Goal: Information Seeking & Learning: Check status

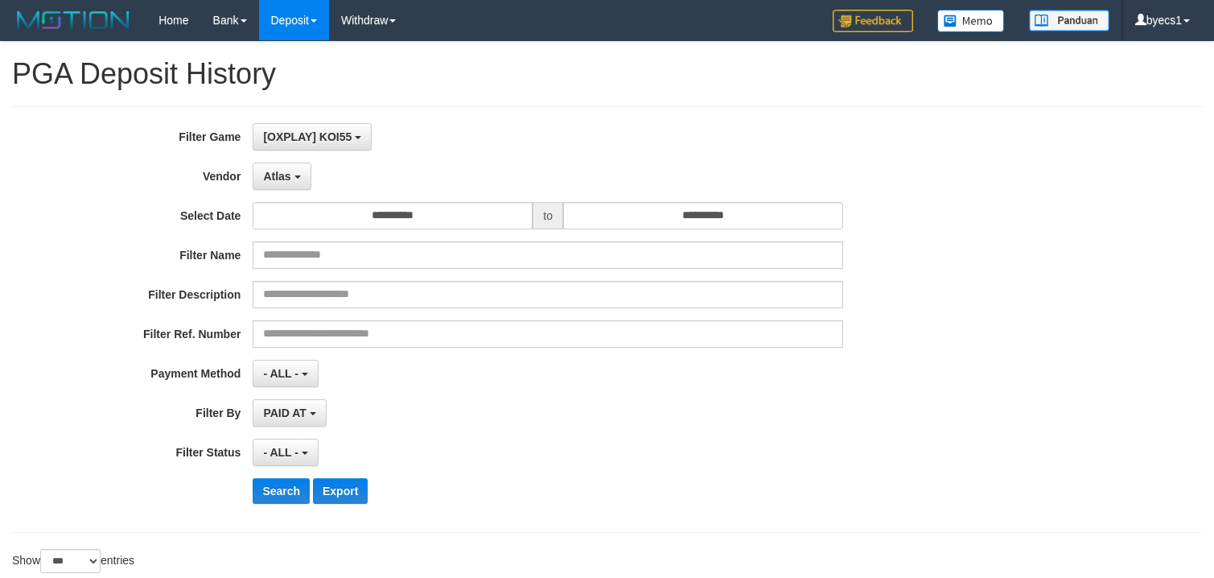
select select "**********"
select select "***"
click at [266, 493] on button "Search" at bounding box center [281, 491] width 57 height 26
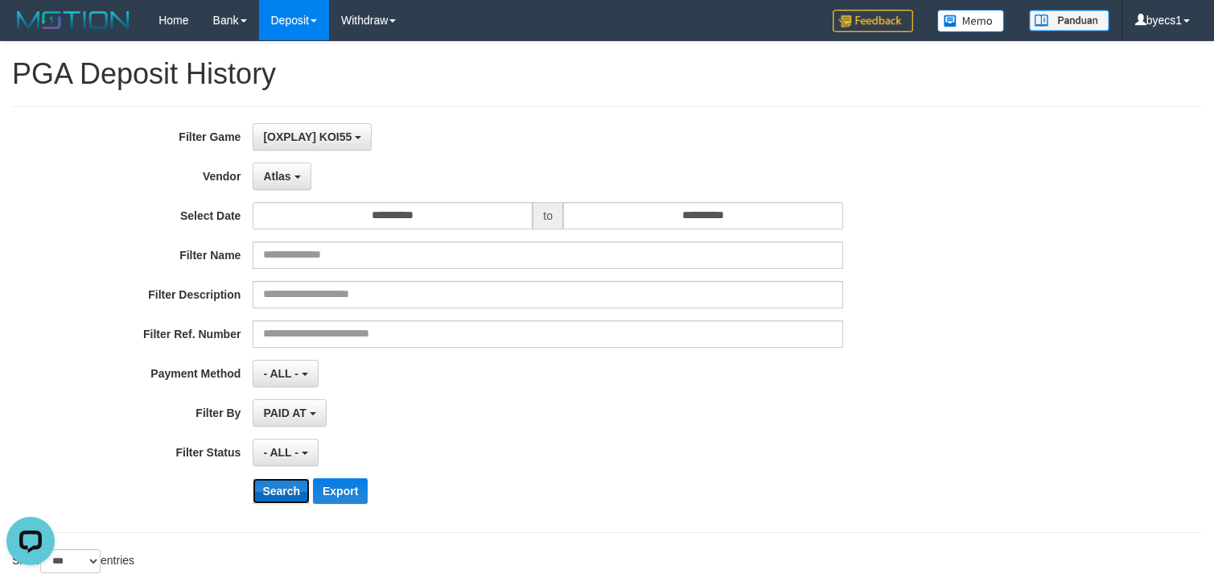
click at [266, 493] on button "Search" at bounding box center [281, 491] width 57 height 26
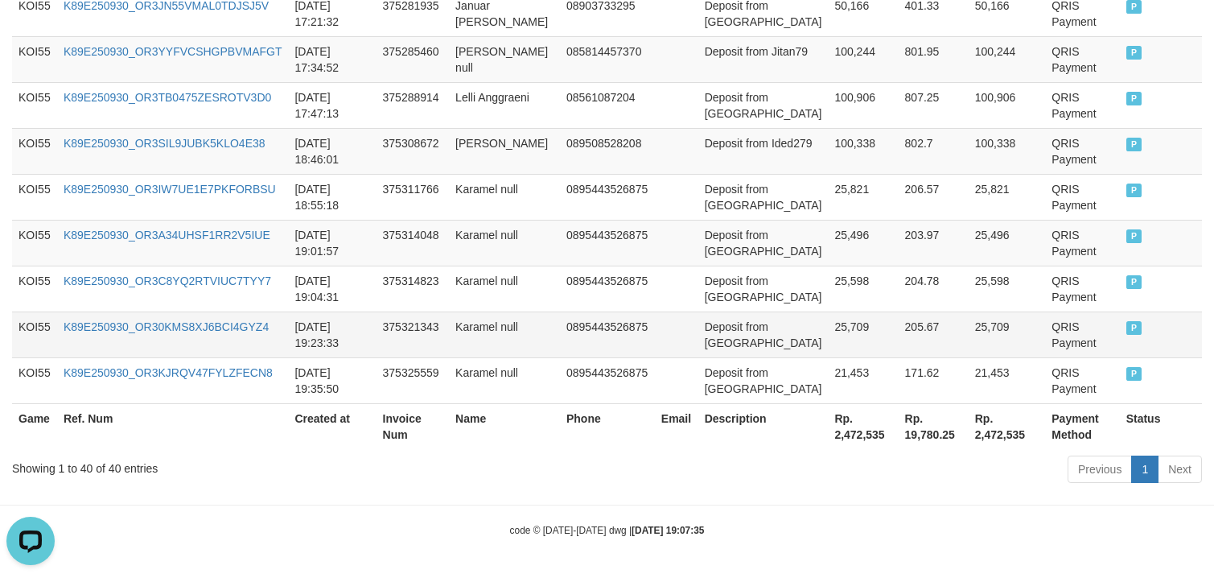
click at [746, 353] on td "Deposit from [GEOGRAPHIC_DATA]" at bounding box center [763, 334] width 130 height 46
drag, startPoint x: 746, startPoint y: 353, endPoint x: 806, endPoint y: 344, distance: 61.1
click at [806, 344] on td "Deposit from [GEOGRAPHIC_DATA]" at bounding box center [763, 334] width 130 height 46
click at [853, 344] on td "25,709" at bounding box center [863, 334] width 70 height 46
copy tr "Karamel 25,709"
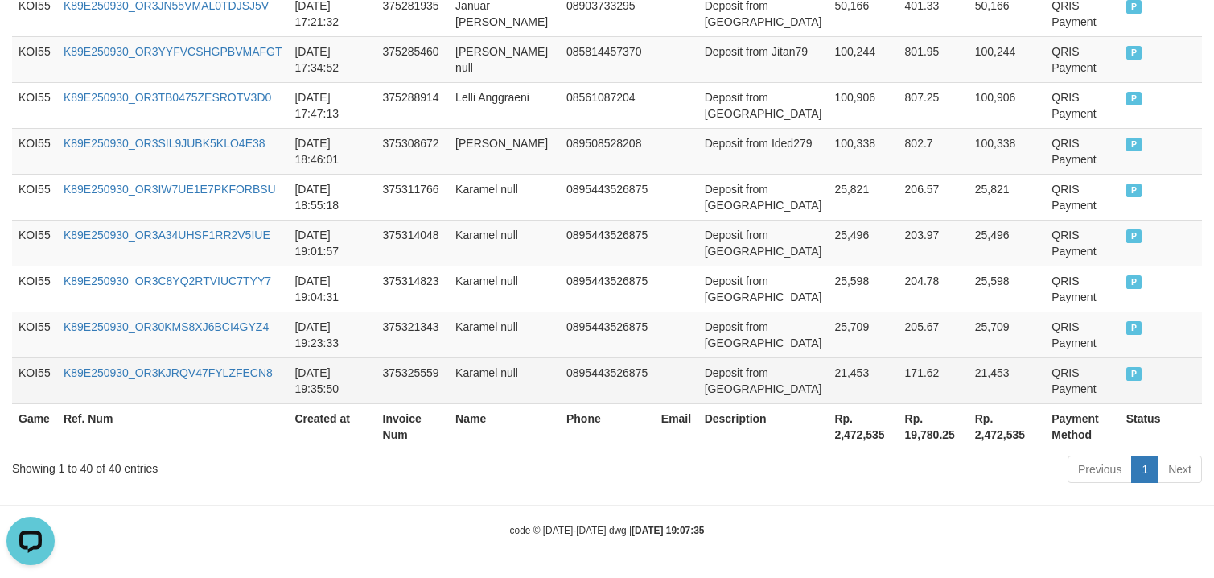
click at [718, 399] on td "Deposit from [GEOGRAPHIC_DATA]" at bounding box center [763, 380] width 130 height 46
drag, startPoint x: 718, startPoint y: 399, endPoint x: 836, endPoint y: 394, distance: 118.4
click at [836, 394] on tr "KOI55 K89E250930_OR3KJRQV47FYLZFECN8 2025-09-30 19:35:50 375325559 Karamel null…" at bounding box center [607, 380] width 1190 height 46
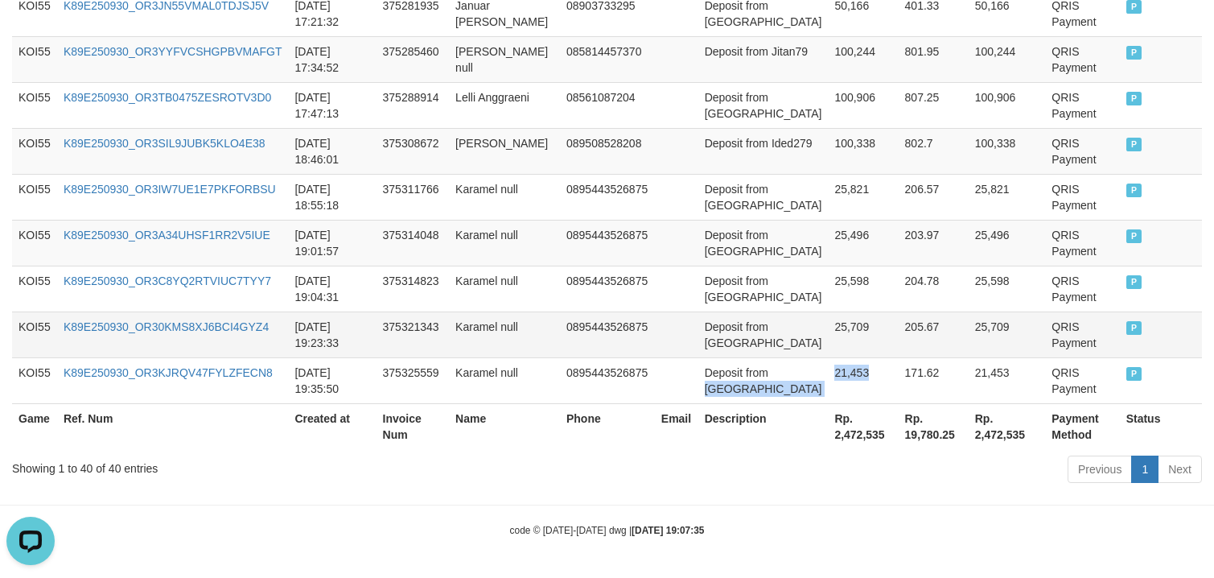
copy tr "Karamel 21,453"
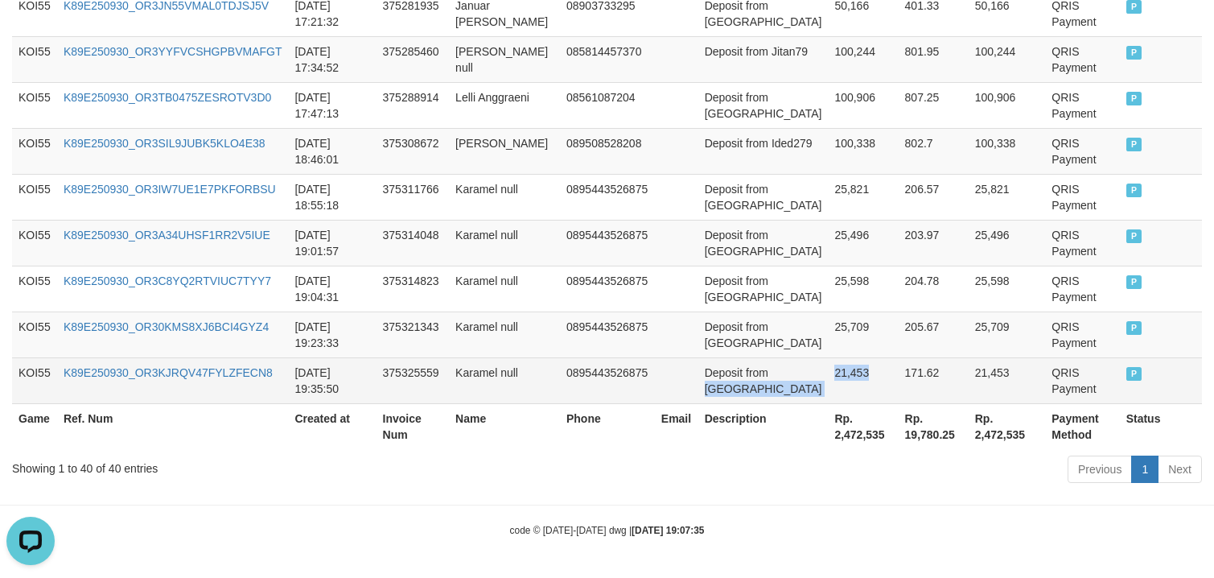
click at [828, 381] on td "21,453" at bounding box center [863, 380] width 70 height 46
click at [841, 387] on td "21,453" at bounding box center [863, 380] width 70 height 46
copy td "21,453"
click at [841, 387] on td "21,453" at bounding box center [863, 380] width 70 height 46
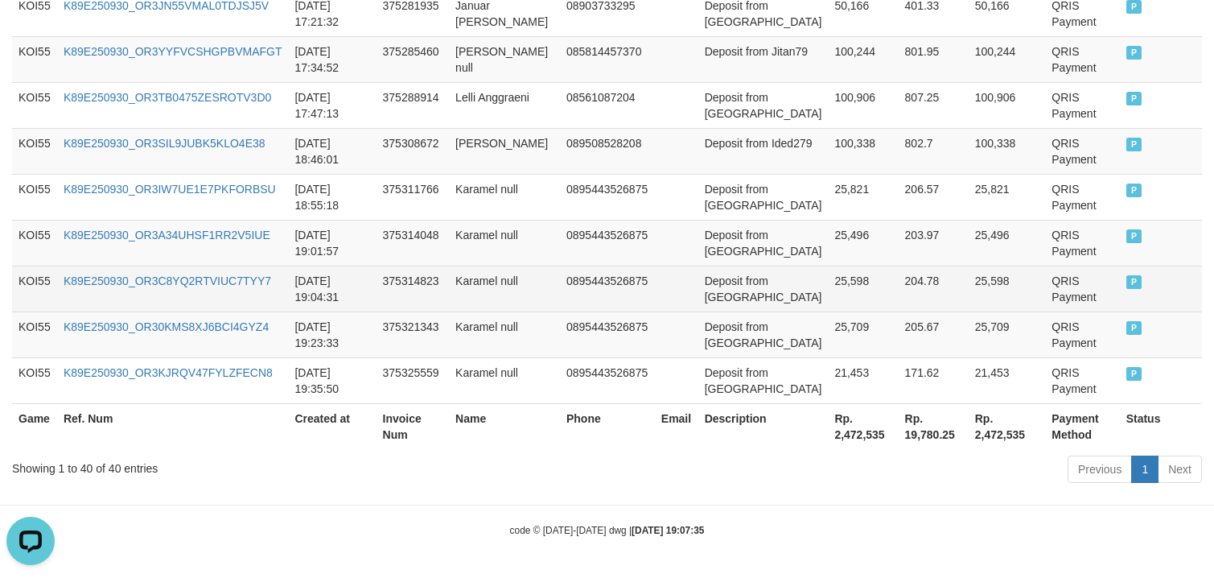
click at [828, 299] on td "25,598" at bounding box center [863, 288] width 70 height 46
click at [597, 299] on td "0895443526875" at bounding box center [607, 288] width 95 height 46
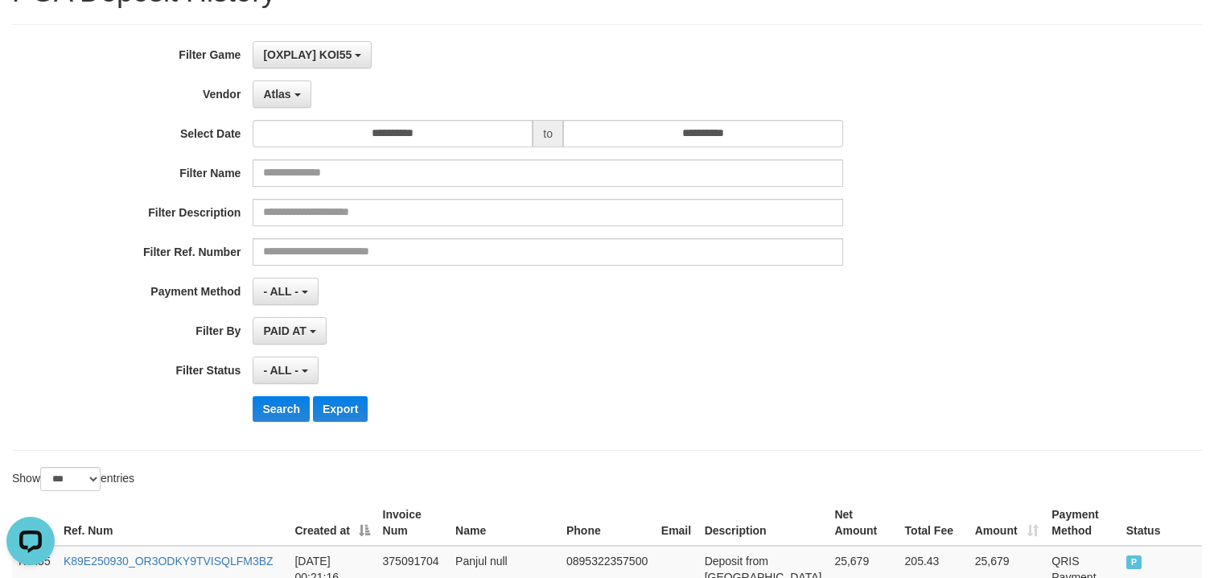
scroll to position [0, 0]
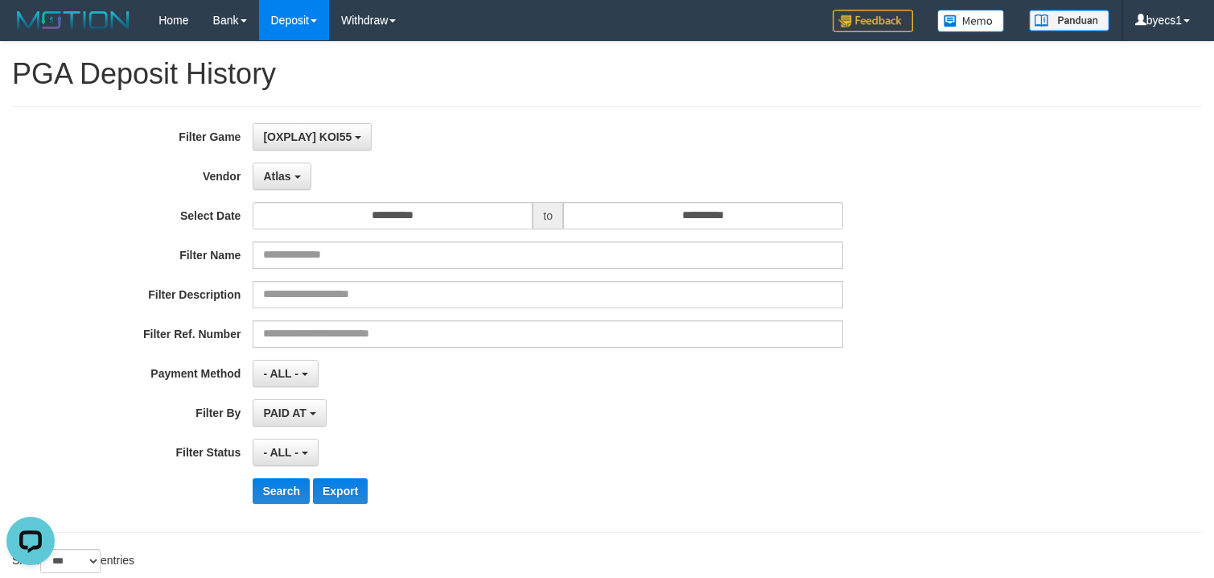
click at [276, 510] on div "**********" at bounding box center [506, 319] width 1012 height 393
click at [278, 504] on button "Search" at bounding box center [281, 491] width 57 height 26
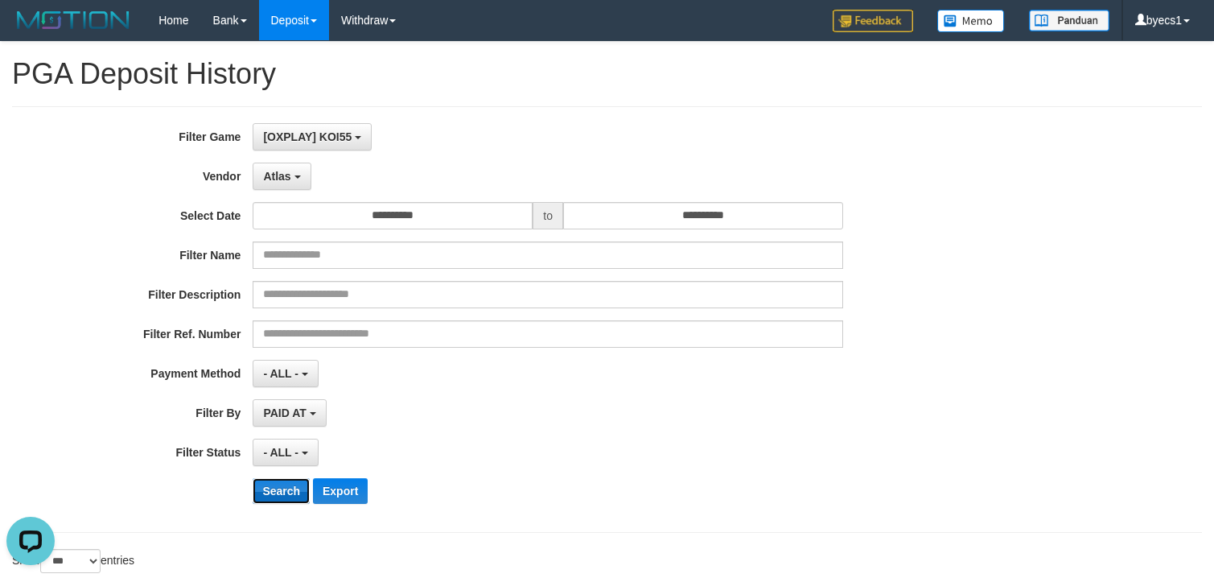
click at [278, 504] on button "Search" at bounding box center [281, 491] width 57 height 26
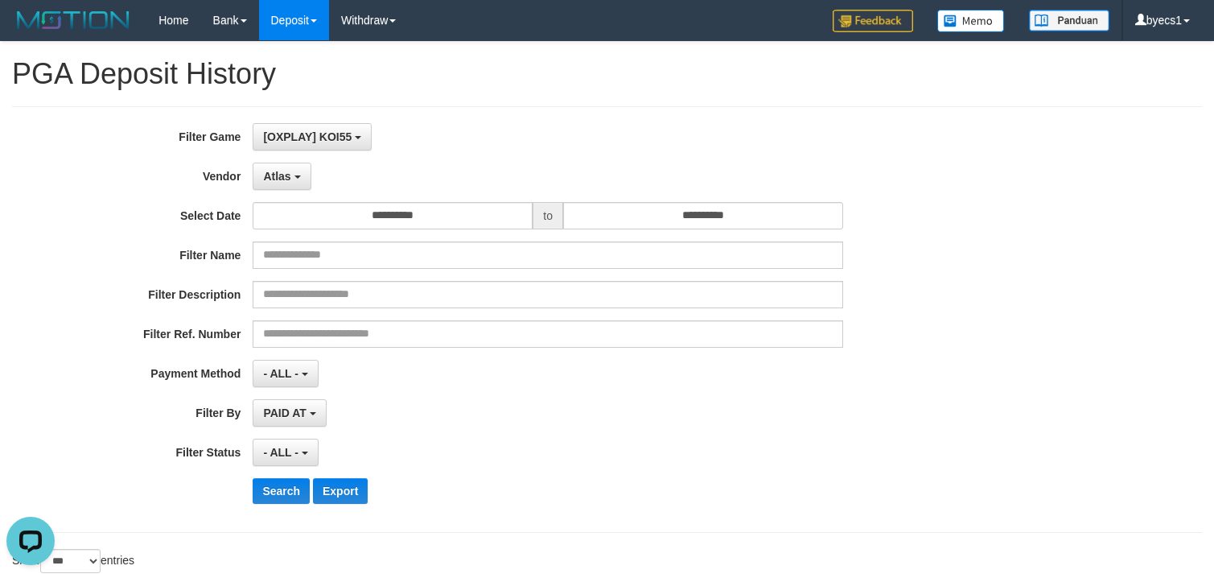
click at [624, 382] on div "- ALL - SELECT ALL - ALL - SELECT PAYMENT METHOD Mandiri BNI OVO CIMB BRI MAYBA…" at bounding box center [548, 373] width 591 height 27
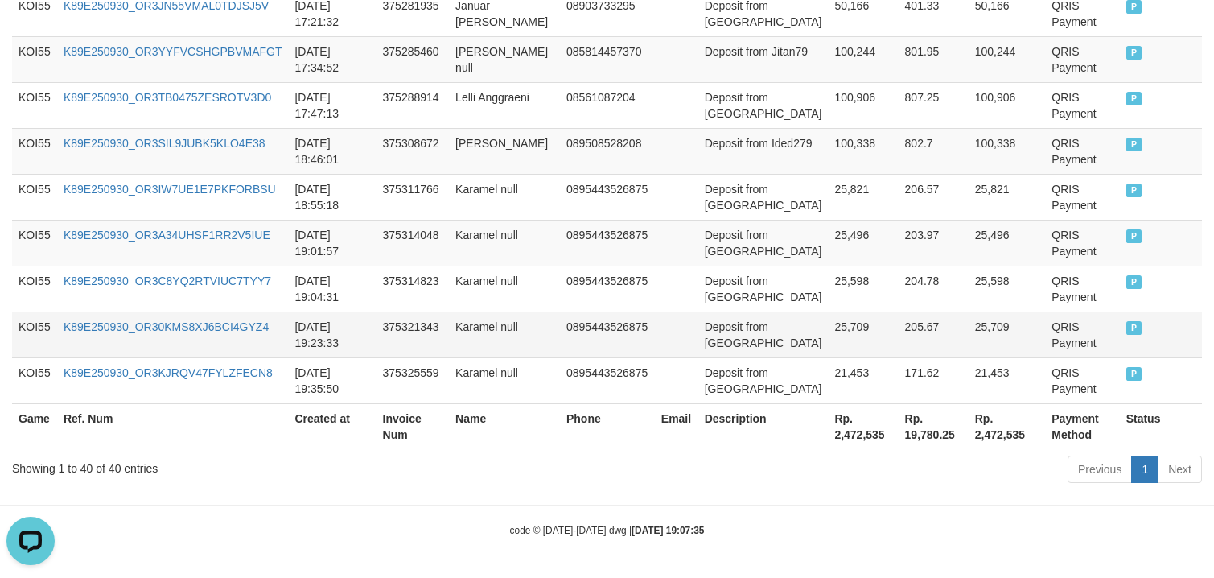
drag, startPoint x: 551, startPoint y: 338, endPoint x: 560, endPoint y: 339, distance: 8.9
click at [560, 339] on td "Karamel null" at bounding box center [504, 334] width 111 height 46
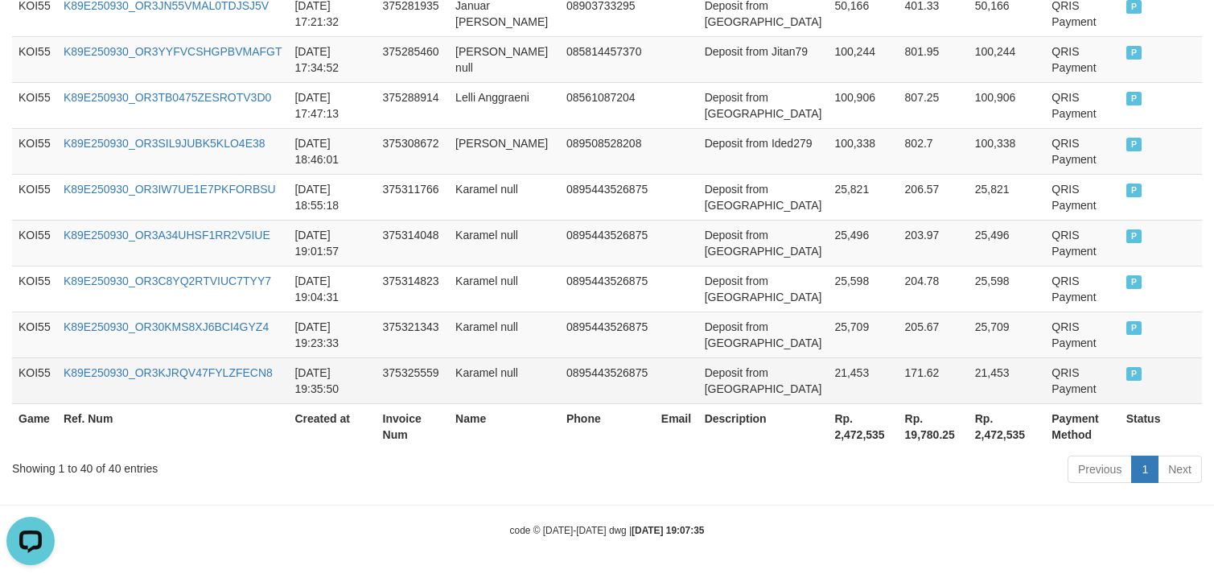
click at [543, 387] on td "Karamel null" at bounding box center [504, 380] width 111 height 46
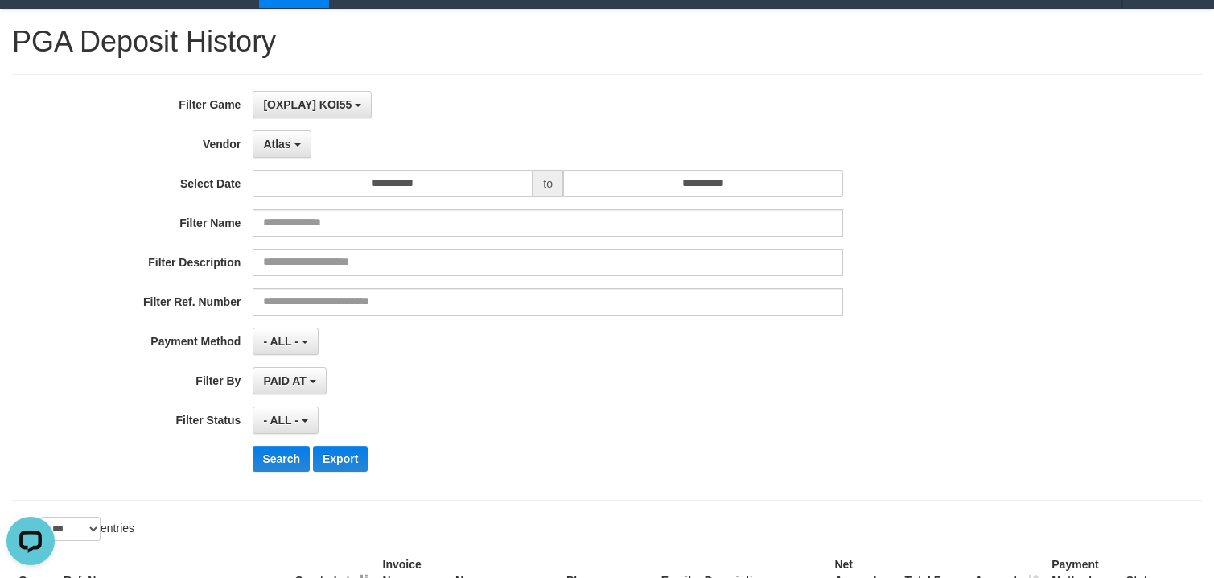
scroll to position [0, 0]
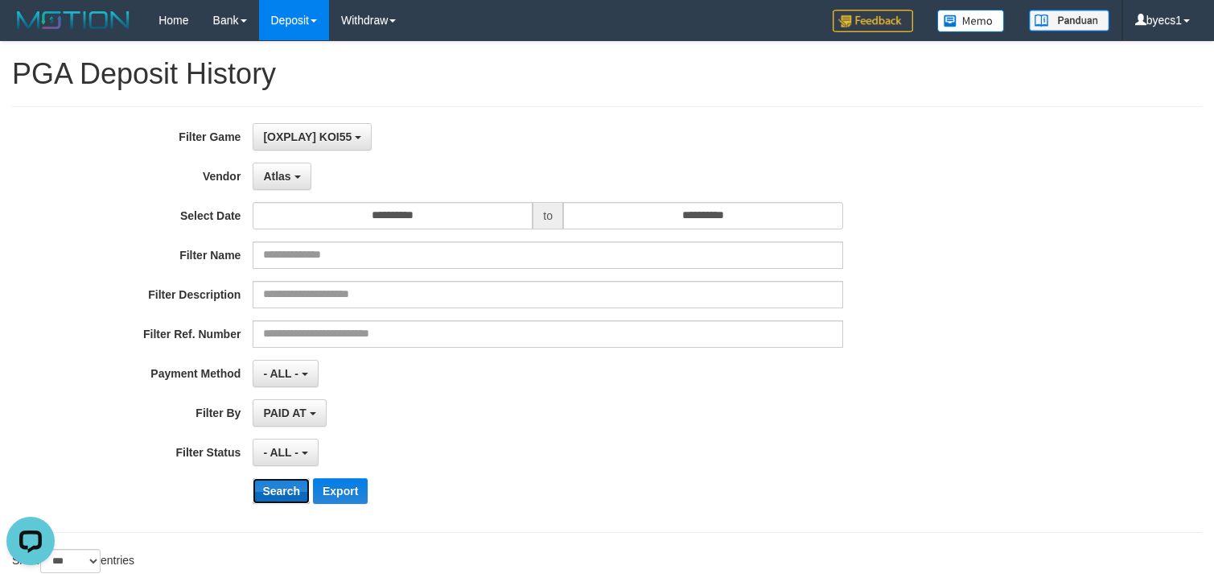
click at [270, 492] on button "Search" at bounding box center [281, 491] width 57 height 26
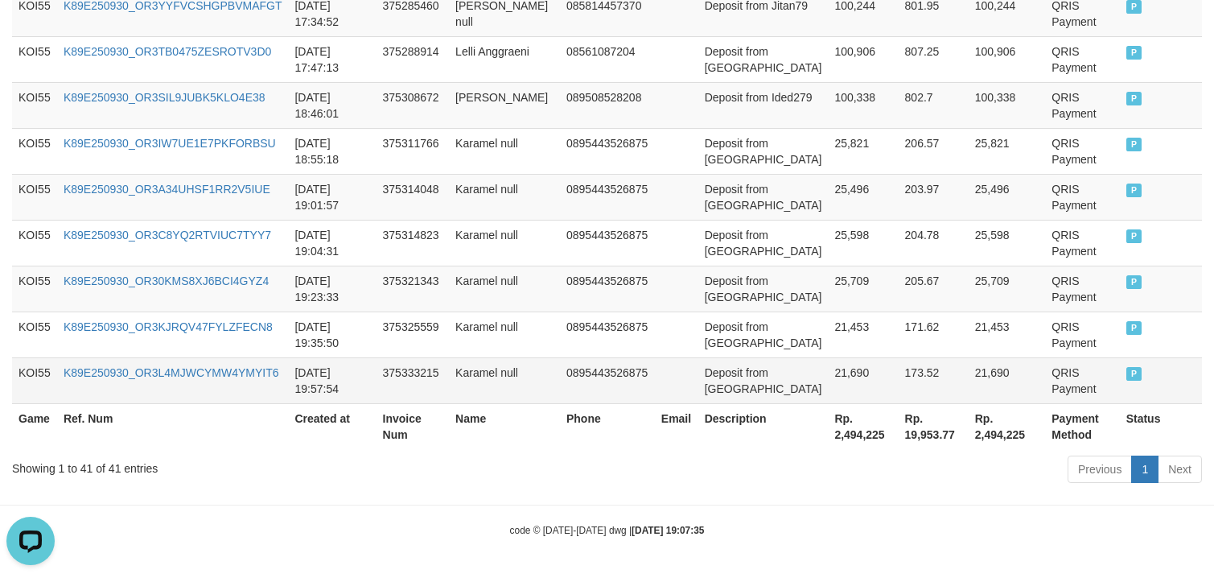
click at [718, 386] on td "Deposit from Karamel" at bounding box center [763, 380] width 130 height 46
click at [729, 397] on td "Deposit from Karamel" at bounding box center [763, 380] width 130 height 46
drag, startPoint x: 729, startPoint y: 397, endPoint x: 825, endPoint y: 389, distance: 96.8
click at [825, 389] on tr "KOI55 K89E250930_OR3L4MJWCYMW4YMYIT6 2025-09-30 19:57:54 375333215 Karamel null…" at bounding box center [607, 380] width 1190 height 46
copy tr "Karamel 21,690"
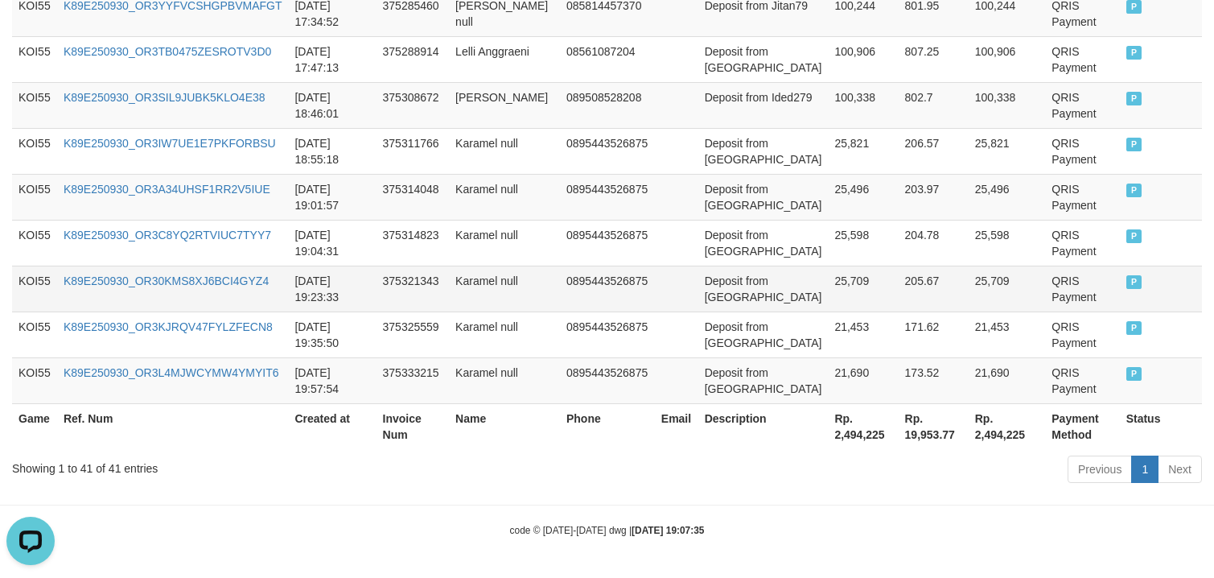
click at [614, 303] on td "0895443526875" at bounding box center [607, 288] width 95 height 46
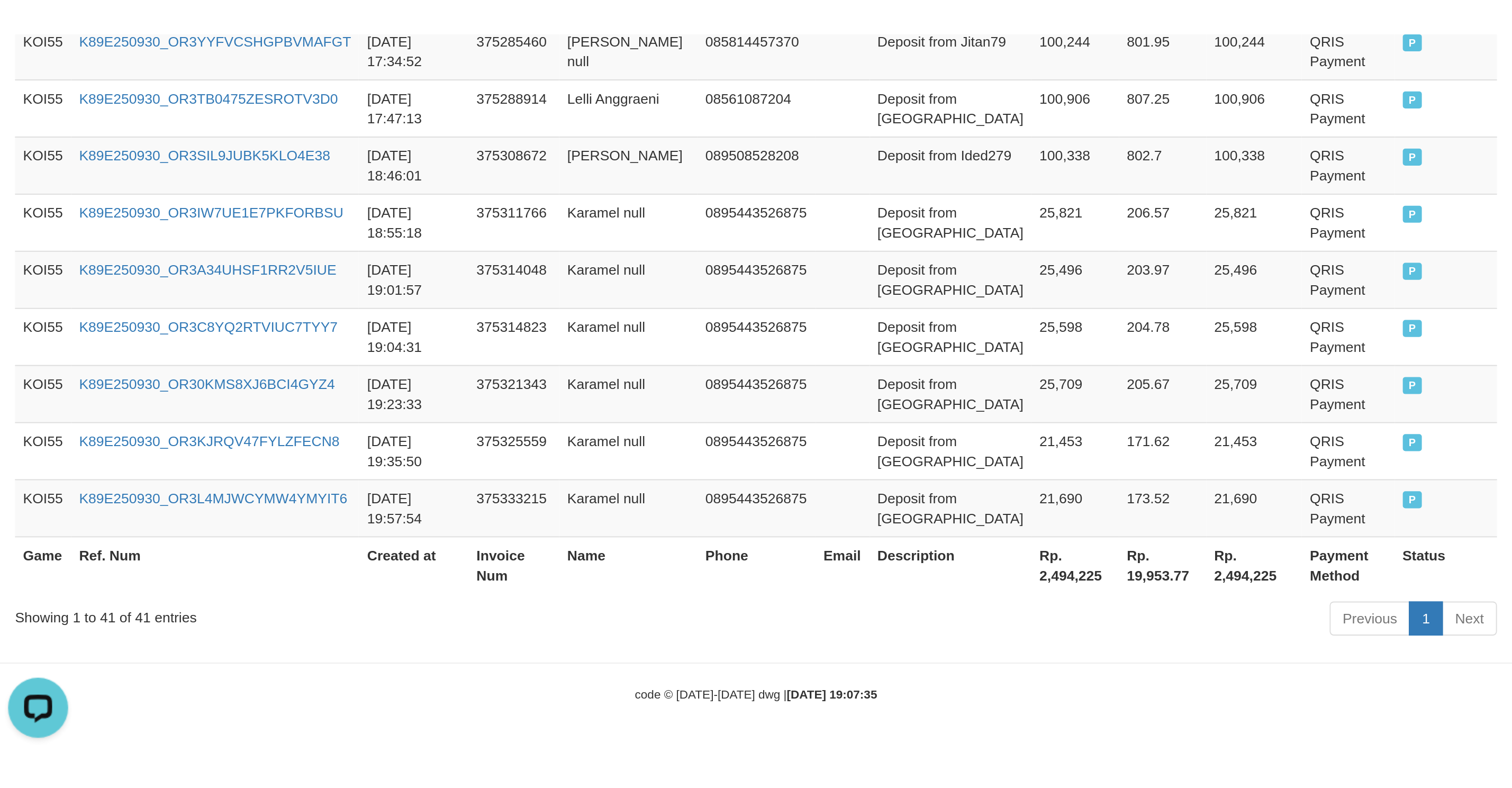
scroll to position [535, 0]
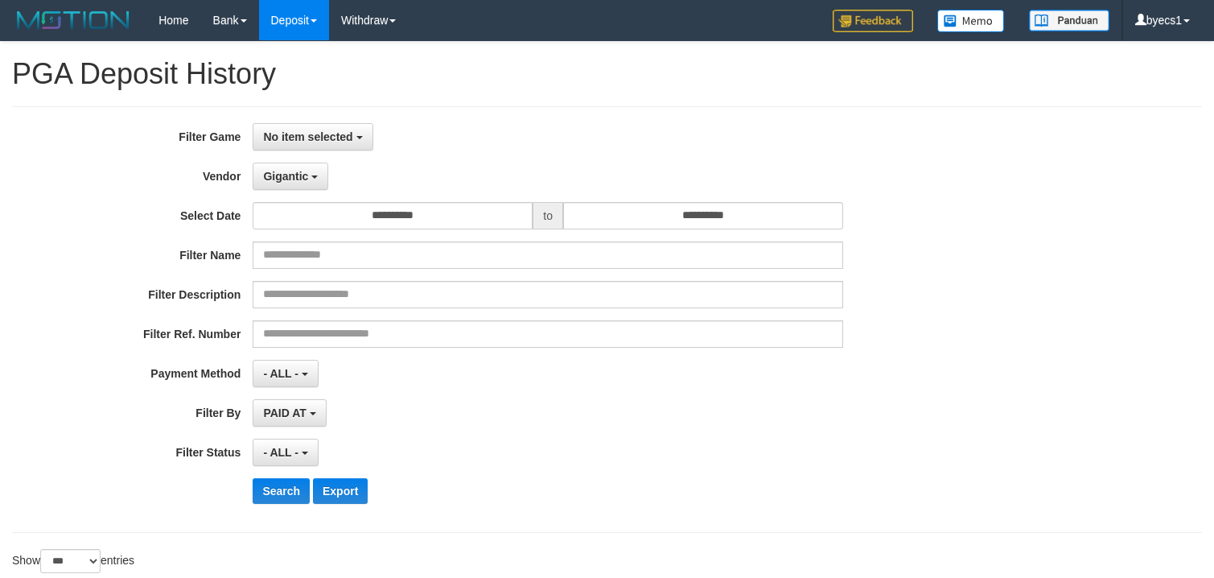
select select "**********"
select select "***"
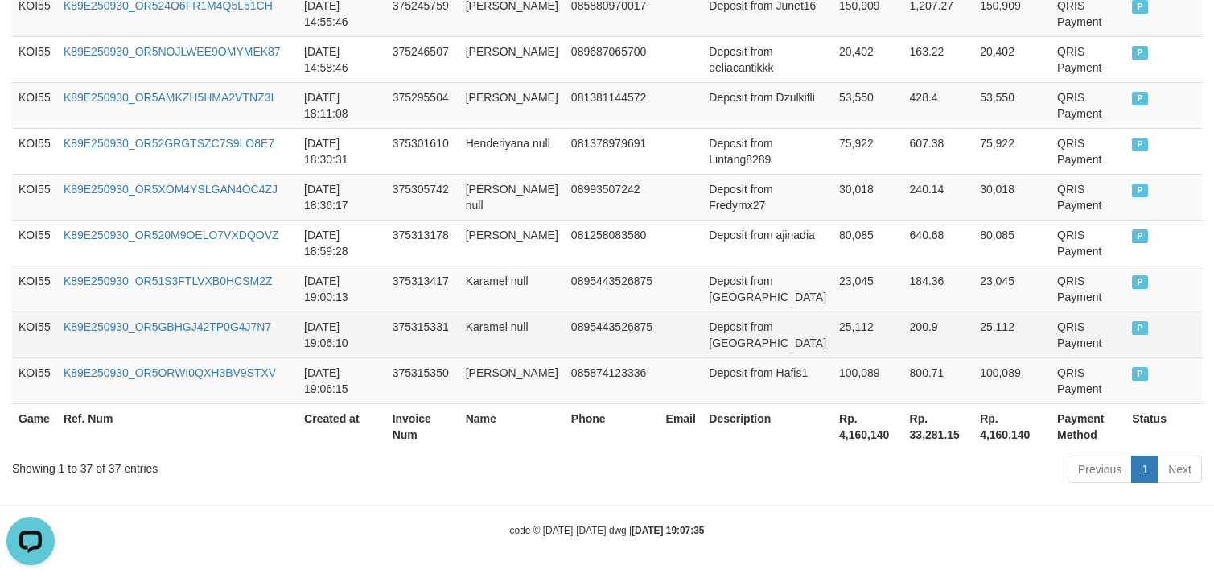
click at [694, 324] on td at bounding box center [681, 334] width 43 height 46
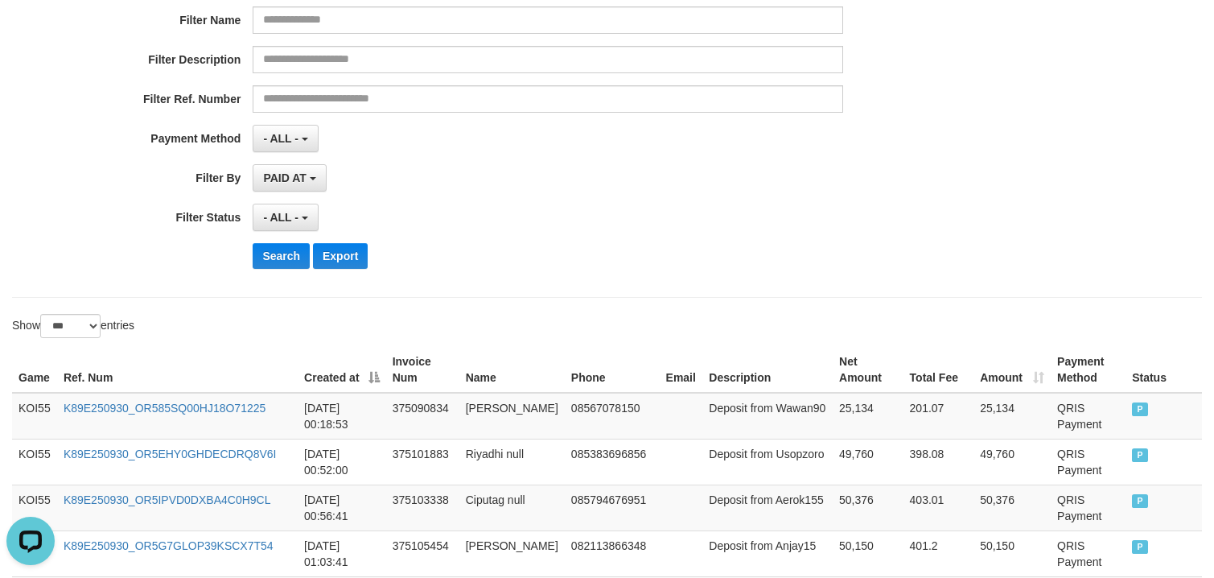
scroll to position [10, 0]
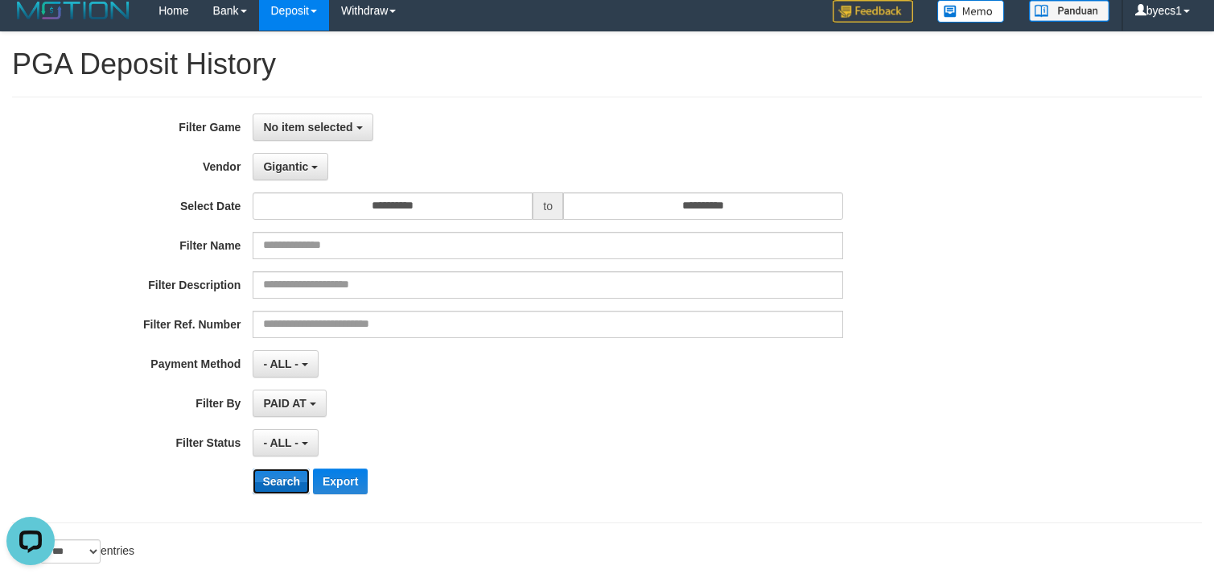
click at [285, 488] on button "Search" at bounding box center [281, 481] width 57 height 26
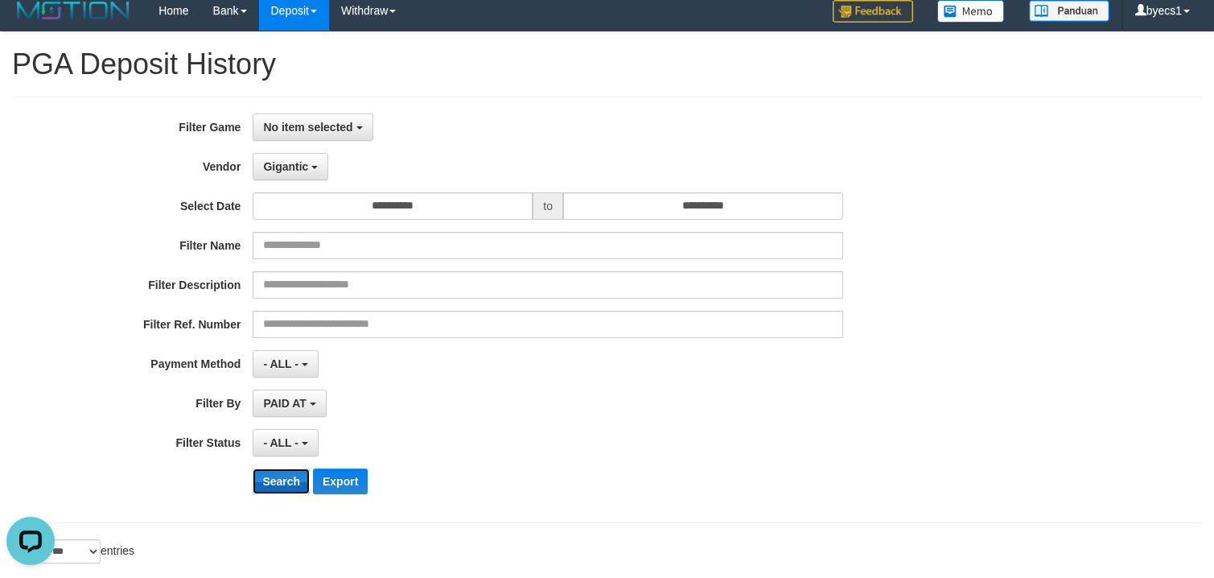
click at [285, 488] on button "Search" at bounding box center [281, 481] width 57 height 26
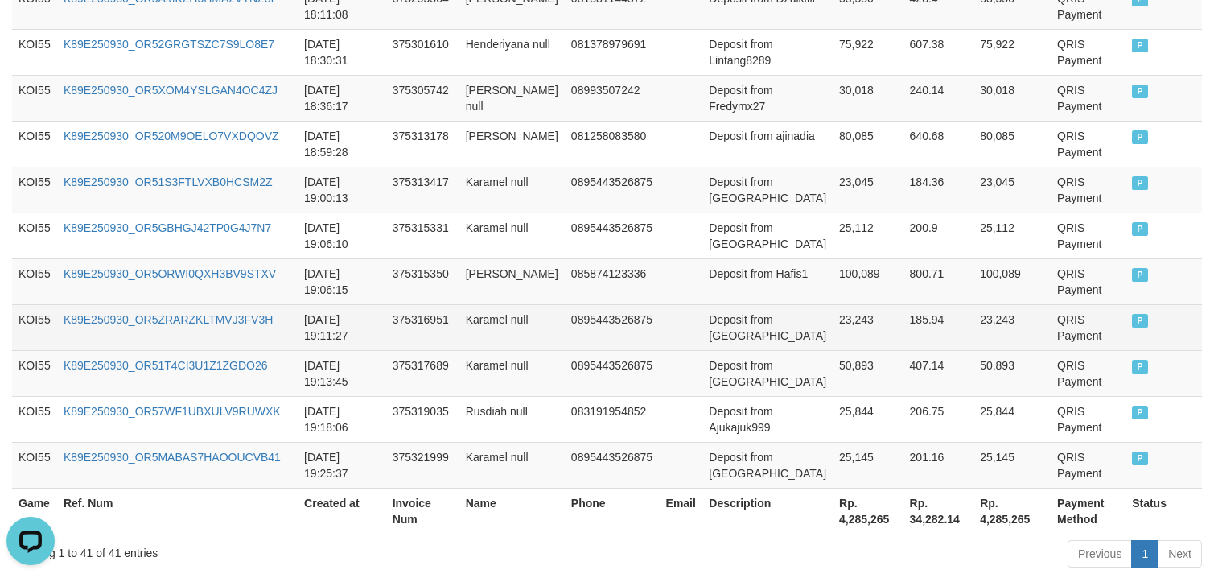
click at [735, 348] on td "Deposit from Karamel" at bounding box center [767, 327] width 130 height 46
copy tr "Karamel 23,243"
drag, startPoint x: 735, startPoint y: 348, endPoint x: 807, endPoint y: 346, distance: 72.4
click at [807, 346] on tr "KOI55 K89E250930_OR5ZRARZKLTMVJ3FV3H 2025-09-30 19:11:27 375316951 Karamel null…" at bounding box center [607, 327] width 1190 height 46
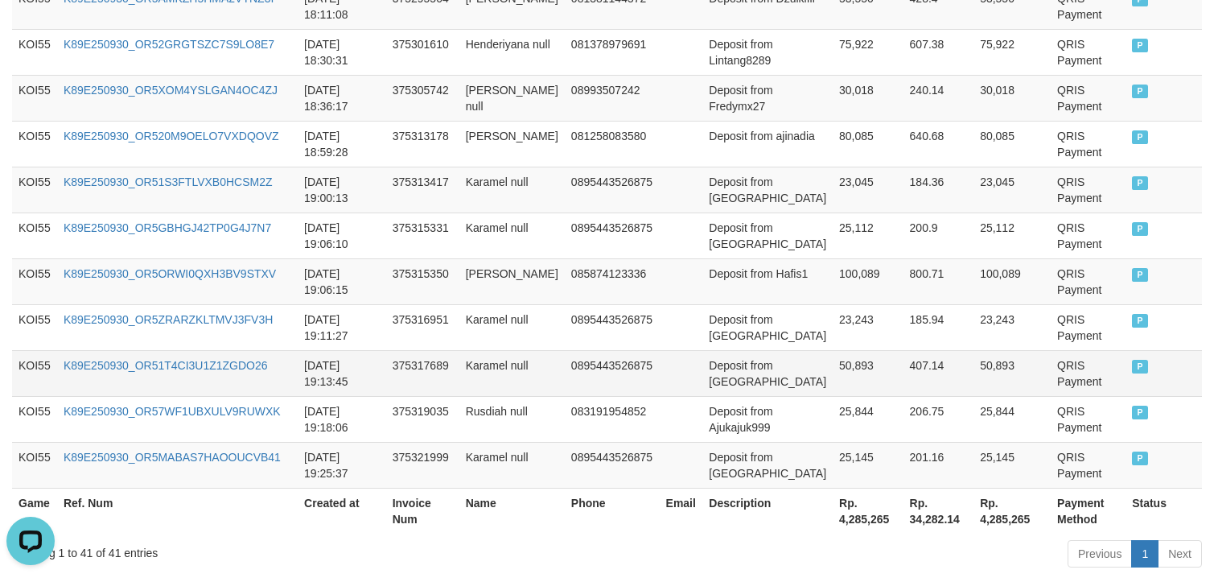
click at [717, 396] on td "Deposit from Karamel" at bounding box center [767, 373] width 130 height 46
drag, startPoint x: 717, startPoint y: 409, endPoint x: 813, endPoint y: 389, distance: 98.6
click at [826, 393] on tr "KOI55 K89E250930_OR51T4CI3U1Z1ZGDO26 2025-09-30 19:13:45 375317689 Karamel null…" at bounding box center [607, 373] width 1190 height 46
copy tr "Karamel 50,893"
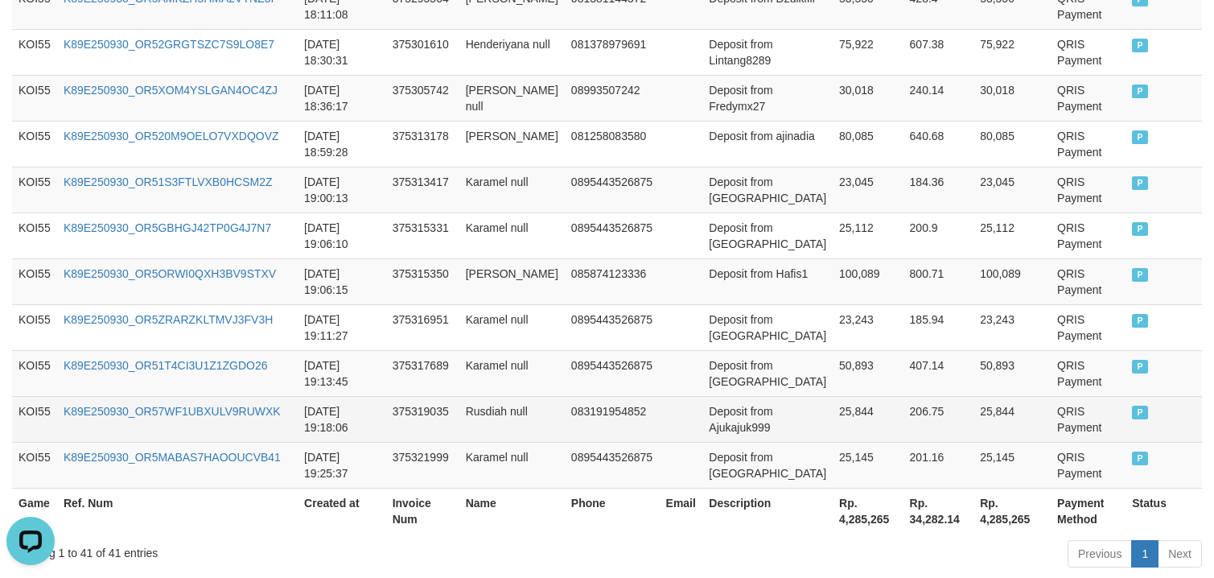
click at [737, 442] on td "Deposit from Ajukajuk999" at bounding box center [767, 419] width 130 height 46
drag, startPoint x: 737, startPoint y: 456, endPoint x: 821, endPoint y: 439, distance: 86.1
click at [821, 439] on tr "KOI55 K89E250930_OR57WF1UBXULV9RUWXK 2025-09-30 19:18:06 375319035 Rusdiah null…" at bounding box center [607, 419] width 1190 height 46
copy tr "Ajukajuk999 25,844"
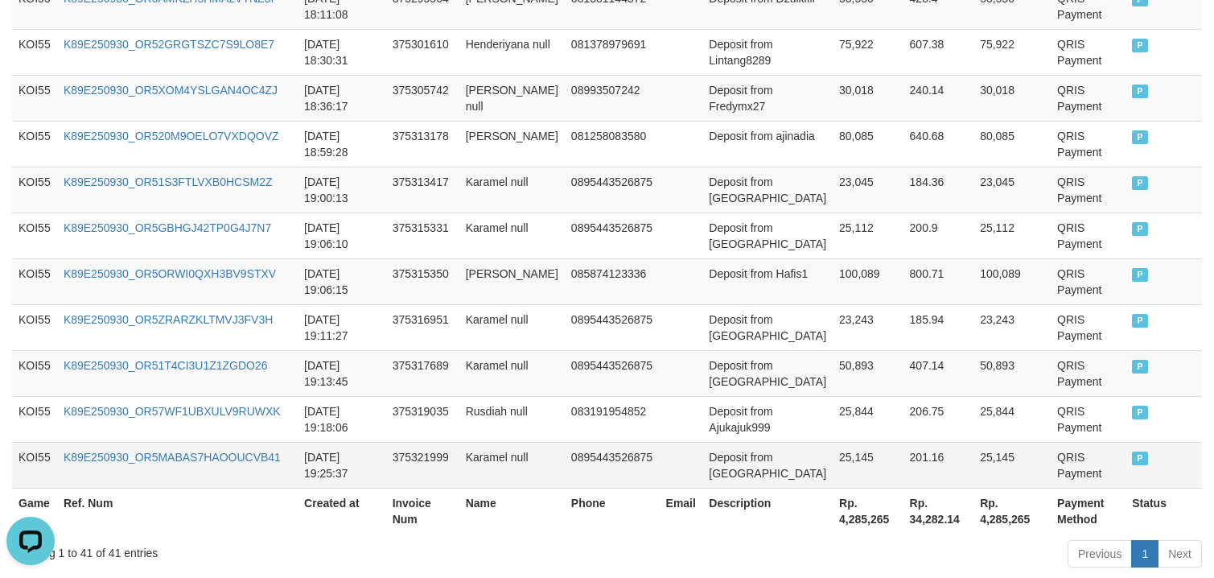
click at [718, 488] on td "Deposit from Karamel" at bounding box center [767, 465] width 130 height 46
drag, startPoint x: 718, startPoint y: 492, endPoint x: 825, endPoint y: 483, distance: 108.2
click at [825, 483] on tr "KOI55 K89E250930_OR5MABAS7HAOOUCVB41 2025-09-30 19:25:37 375321999 Karamel null…" at bounding box center [607, 465] width 1190 height 46
copy tr "Karamel 25,145"
click at [903, 304] on td "800.71" at bounding box center [938, 281] width 71 height 46
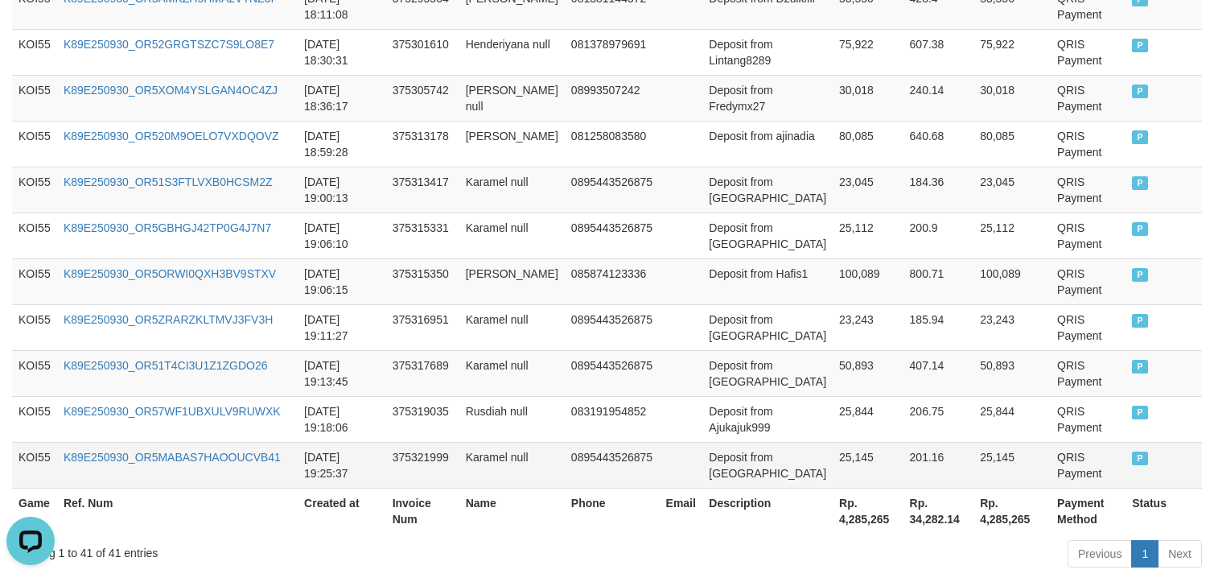
click at [833, 467] on td "25,145" at bounding box center [868, 465] width 71 height 46
copy td "25,145"
click at [551, 208] on td "Karamel null" at bounding box center [511, 190] width 105 height 46
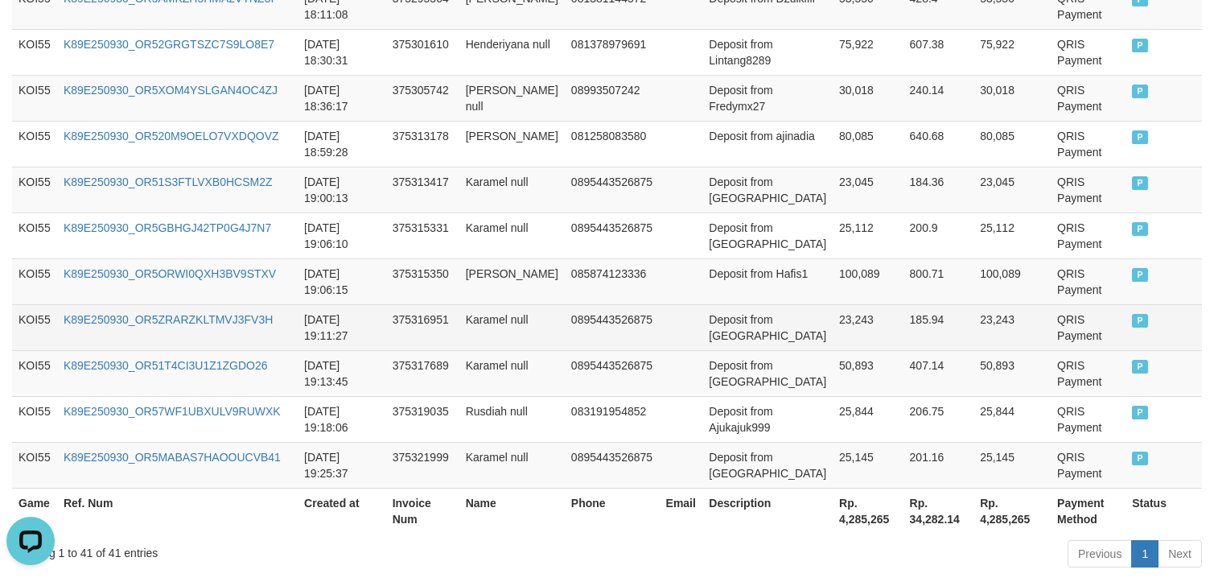
click at [565, 339] on td "0895443526875" at bounding box center [612, 327] width 95 height 46
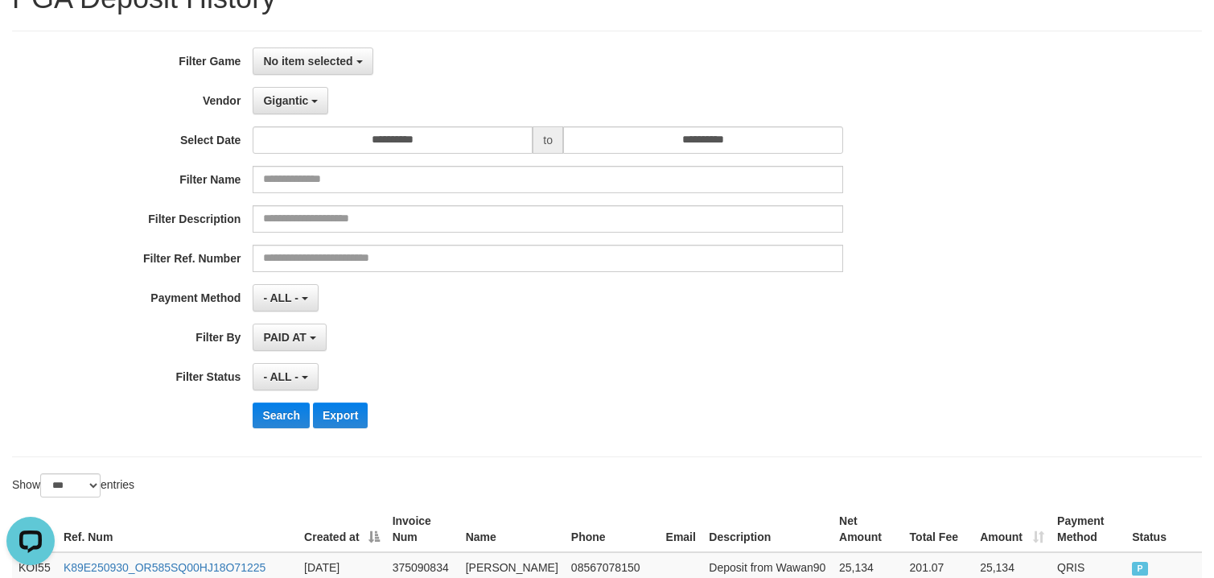
scroll to position [0, 0]
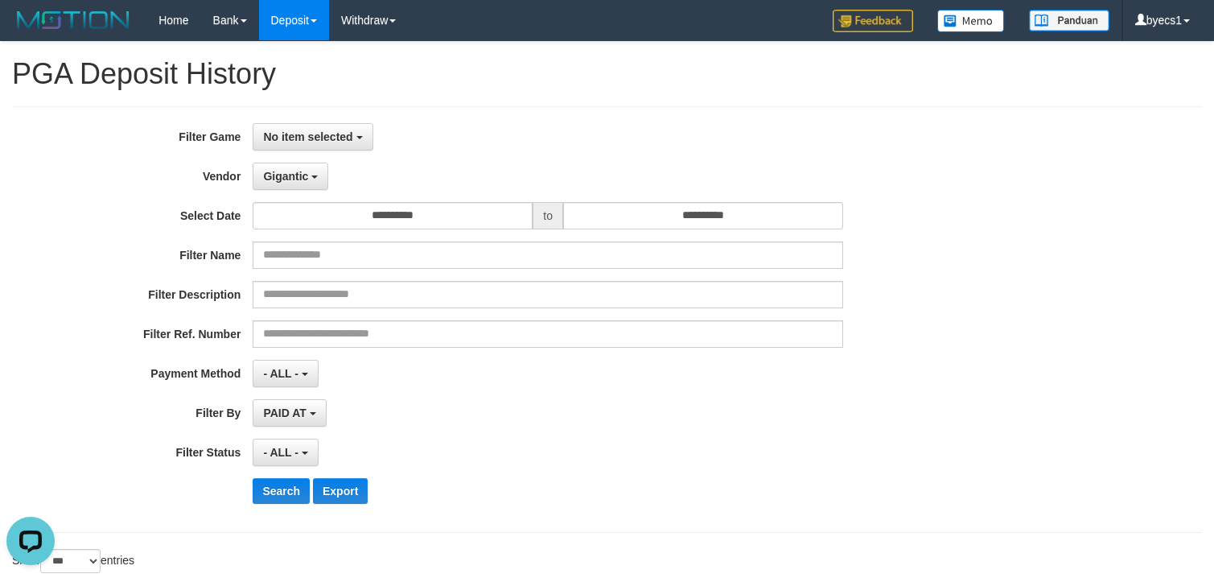
drag, startPoint x: 225, startPoint y: 486, endPoint x: 244, endPoint y: 490, distance: 18.9
click at [227, 486] on div "Search Export" at bounding box center [506, 491] width 1012 height 26
click at [269, 495] on button "Search" at bounding box center [281, 491] width 57 height 26
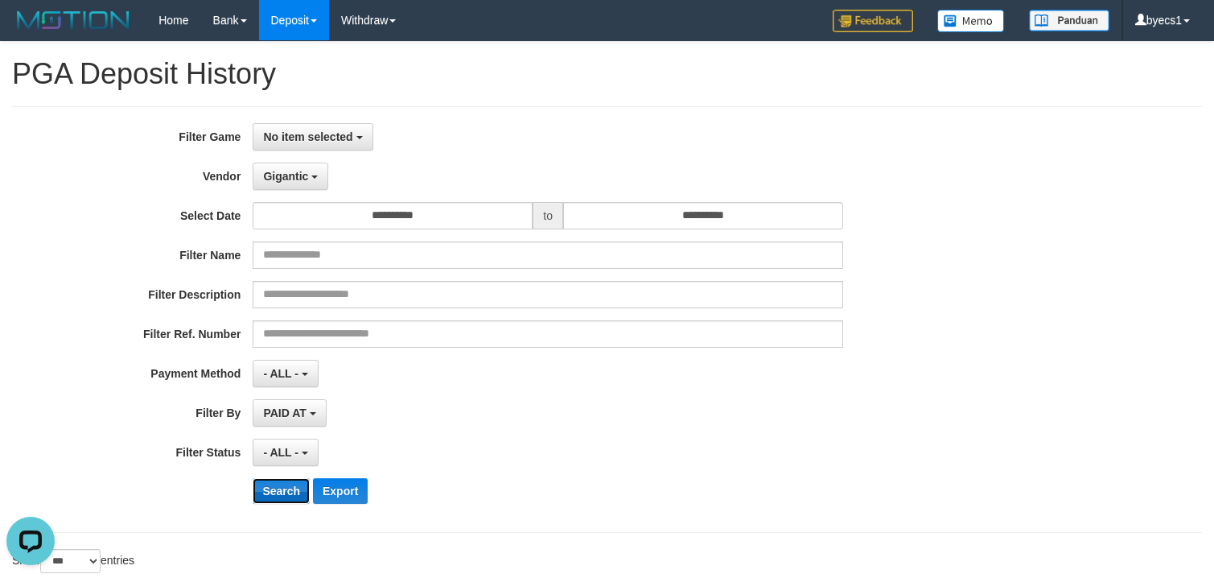
click at [269, 495] on button "Search" at bounding box center [281, 491] width 57 height 26
click at [421, 444] on div "- ALL - SELECT ALL - ALL - SELECT STATUS PENDING/UNPAID PAID CANCELED EXPIRED" at bounding box center [548, 451] width 591 height 27
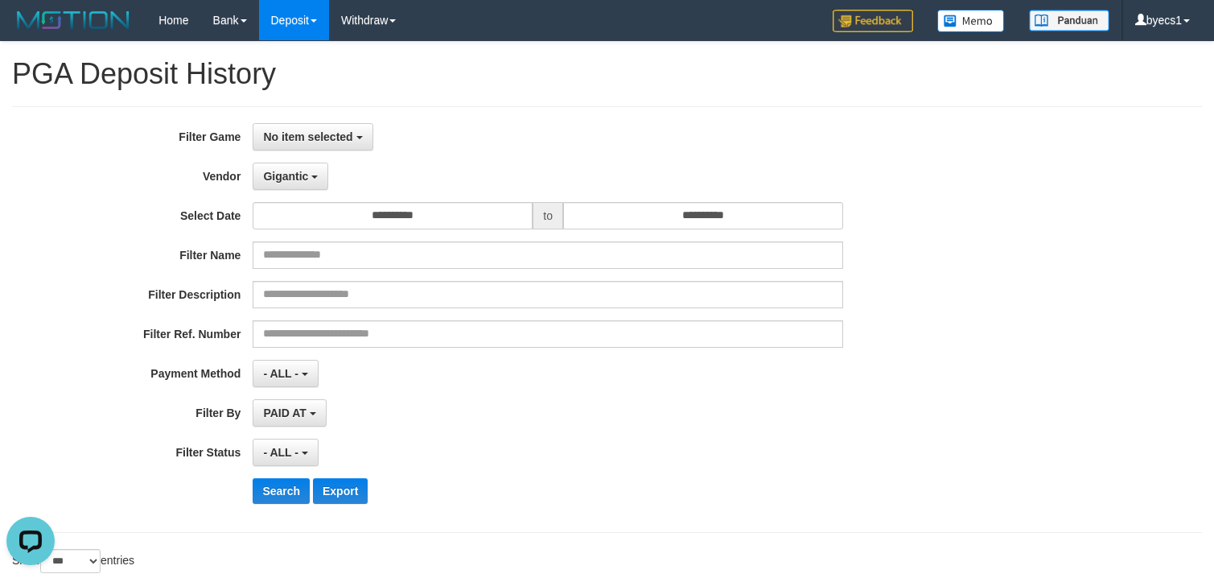
scroll to position [2171, 0]
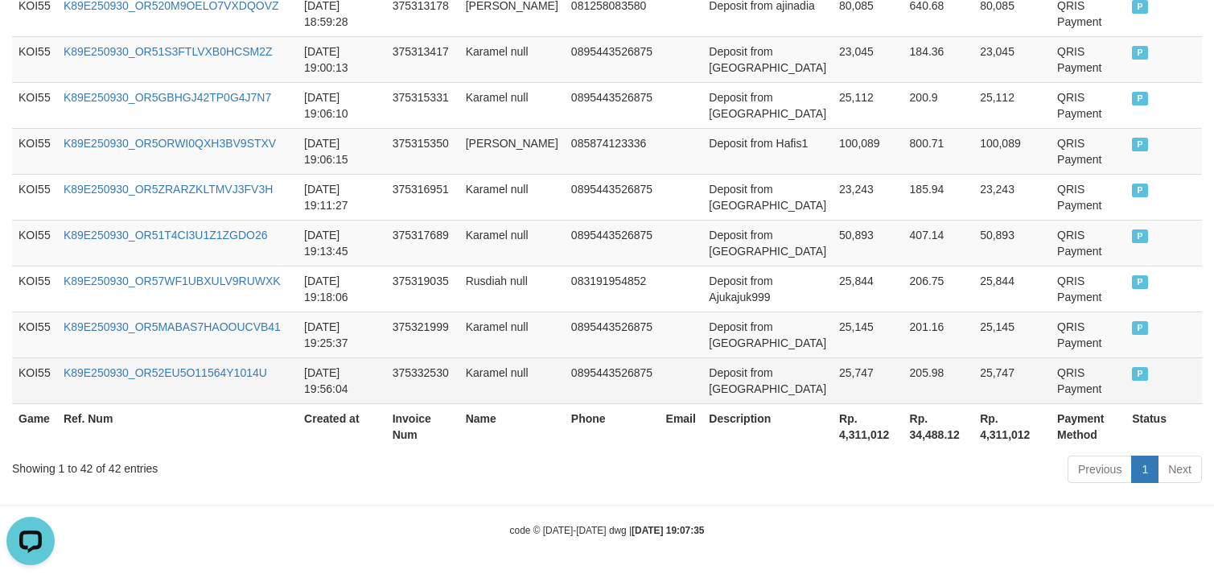
click at [726, 389] on td "Deposit from Karamel" at bounding box center [767, 380] width 130 height 46
drag, startPoint x: 726, startPoint y: 389, endPoint x: 830, endPoint y: 394, distance: 103.9
click at [830, 394] on tr "KOI55 K89E250930_OR52EU5O11564Y1014U 2025-09-30 19:56:04 375332530 Karamel null…" at bounding box center [607, 380] width 1190 height 46
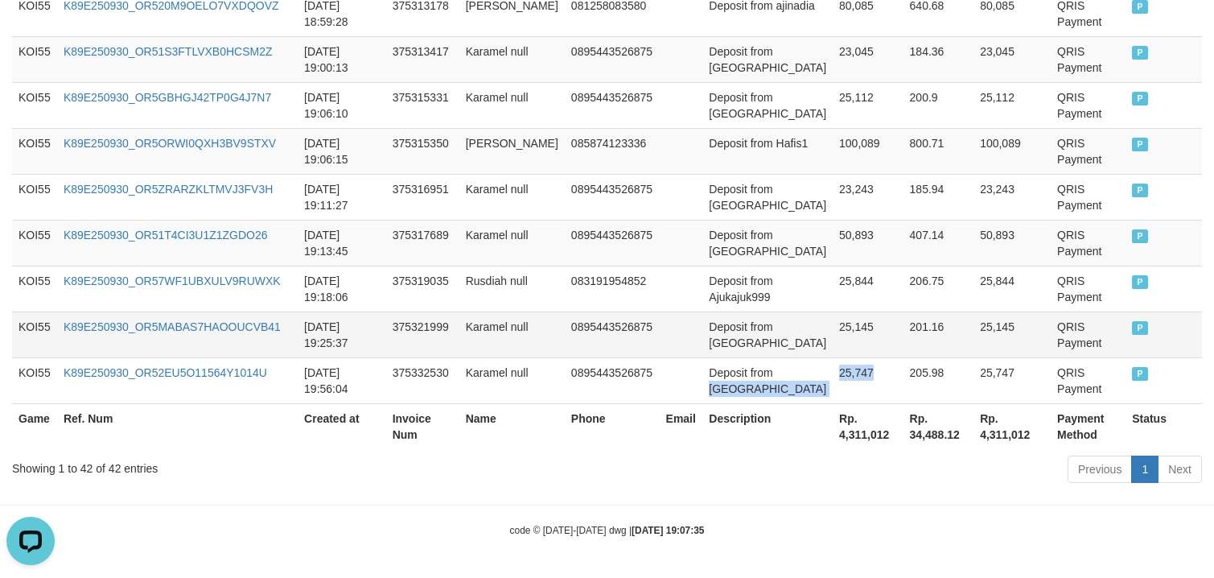
copy tr "Karamel 25,747"
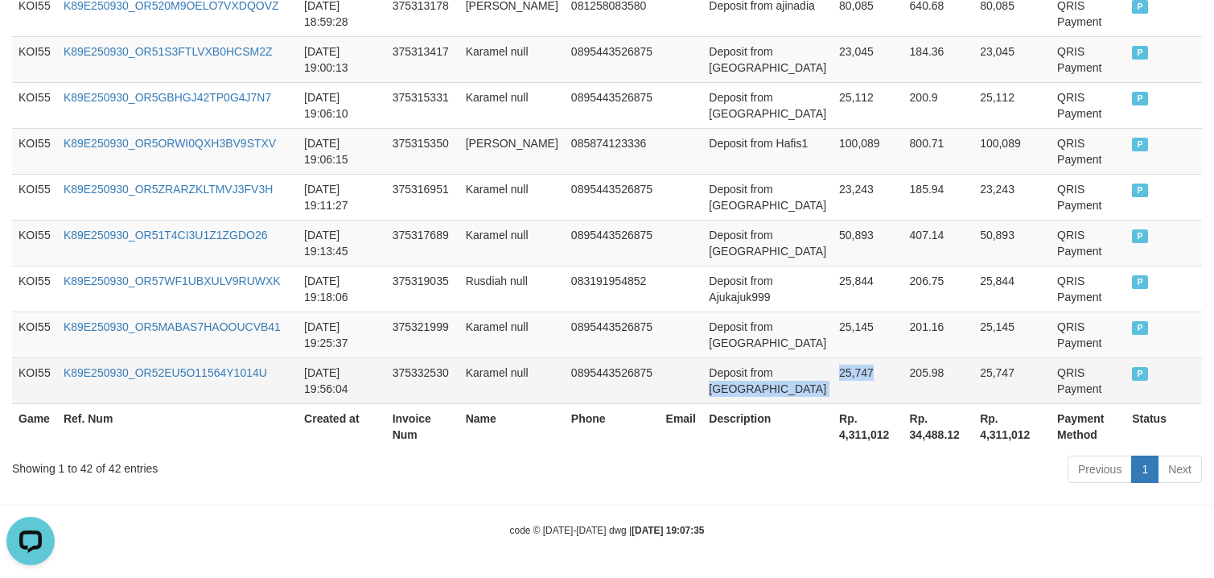
click at [833, 387] on td "25,747" at bounding box center [868, 380] width 71 height 46
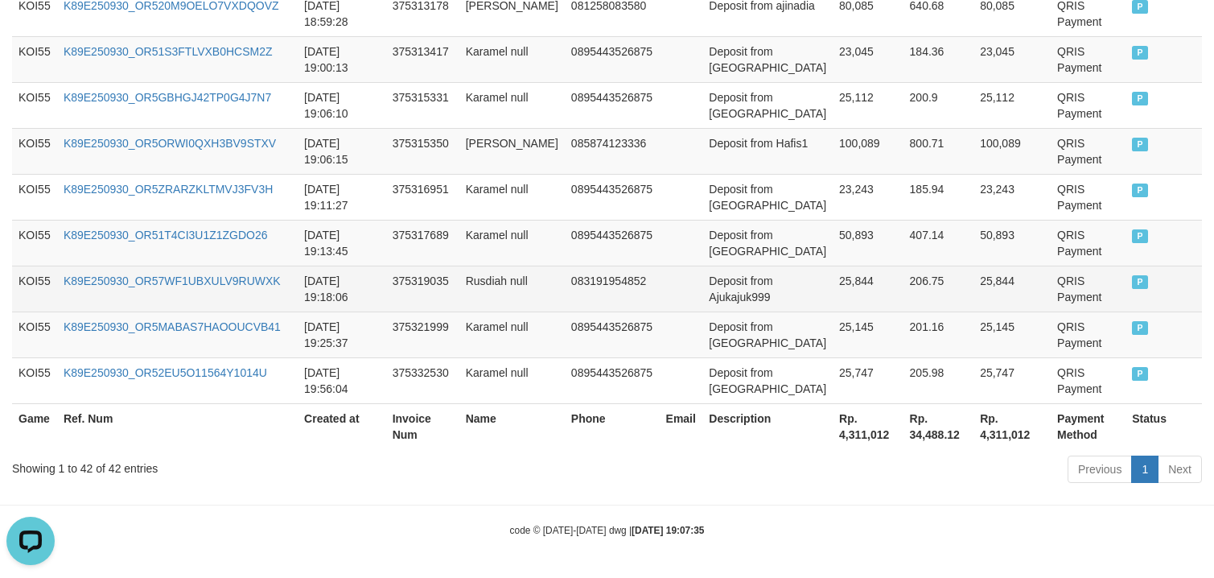
click at [854, 276] on td "25,844" at bounding box center [868, 288] width 71 height 46
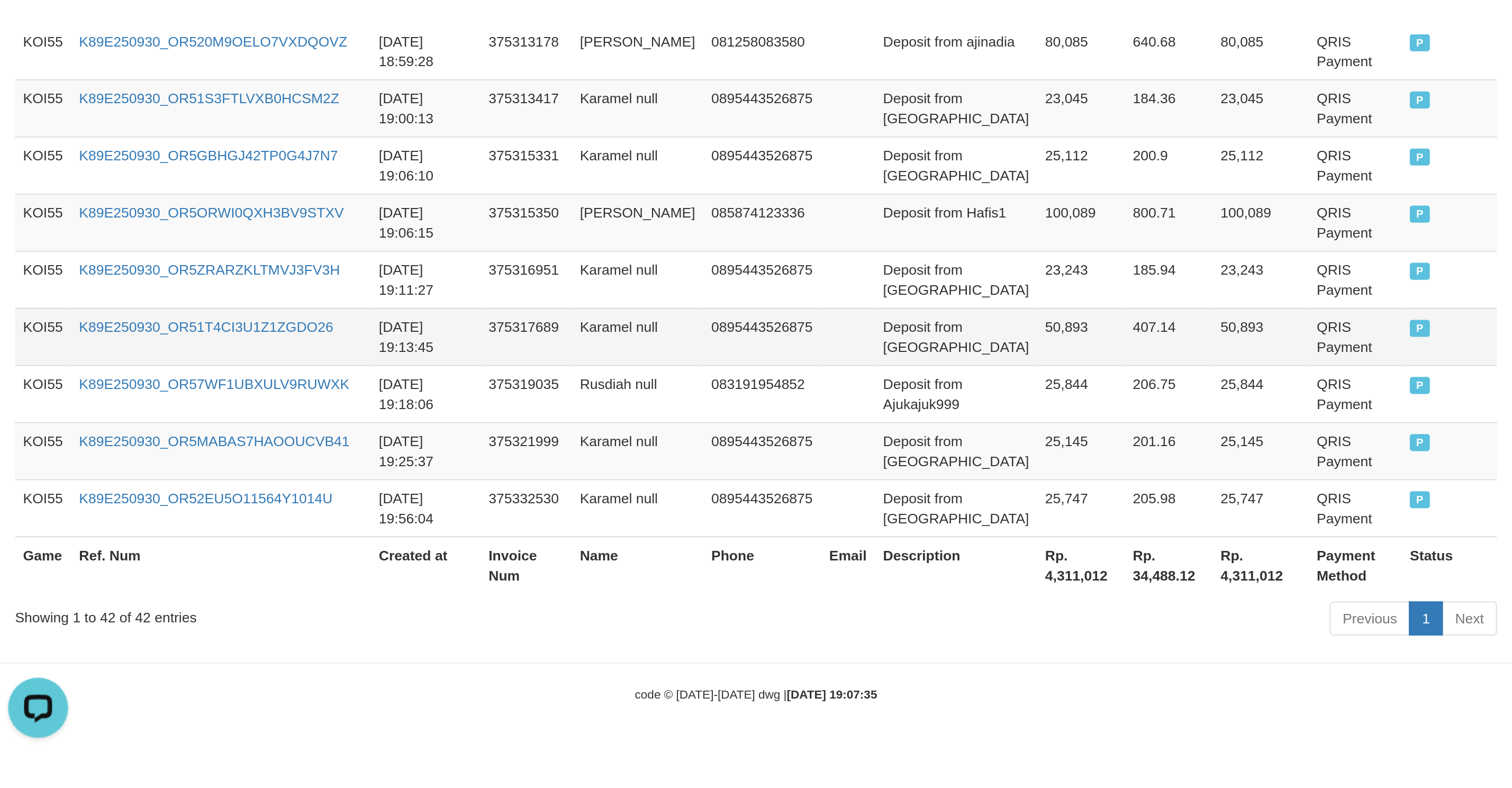
scroll to position [554, 0]
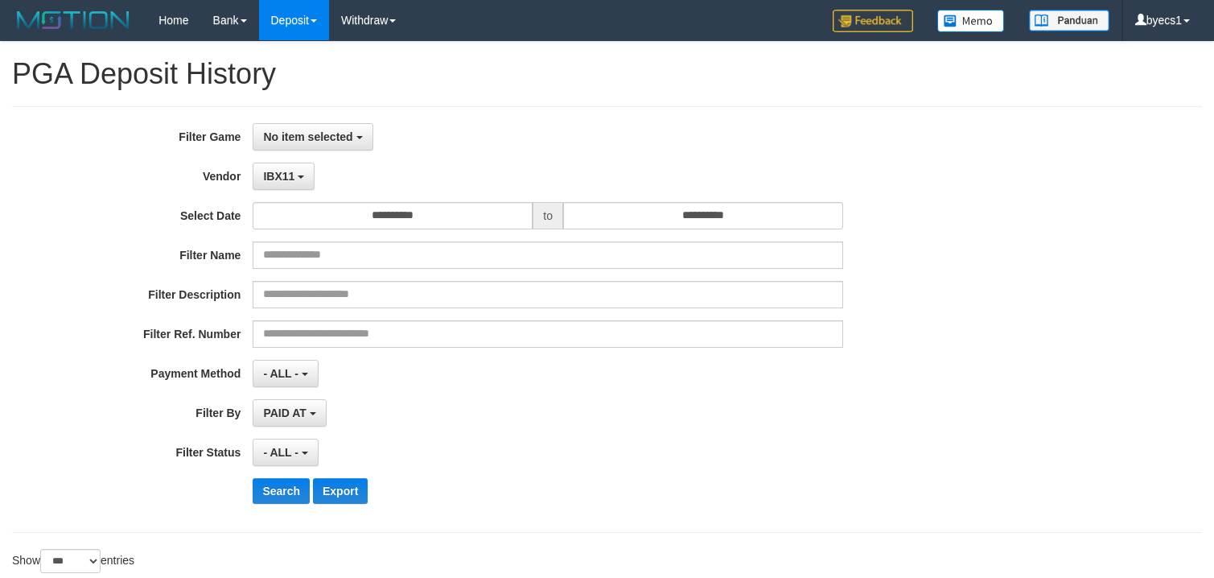
select select "**********"
select select "***"
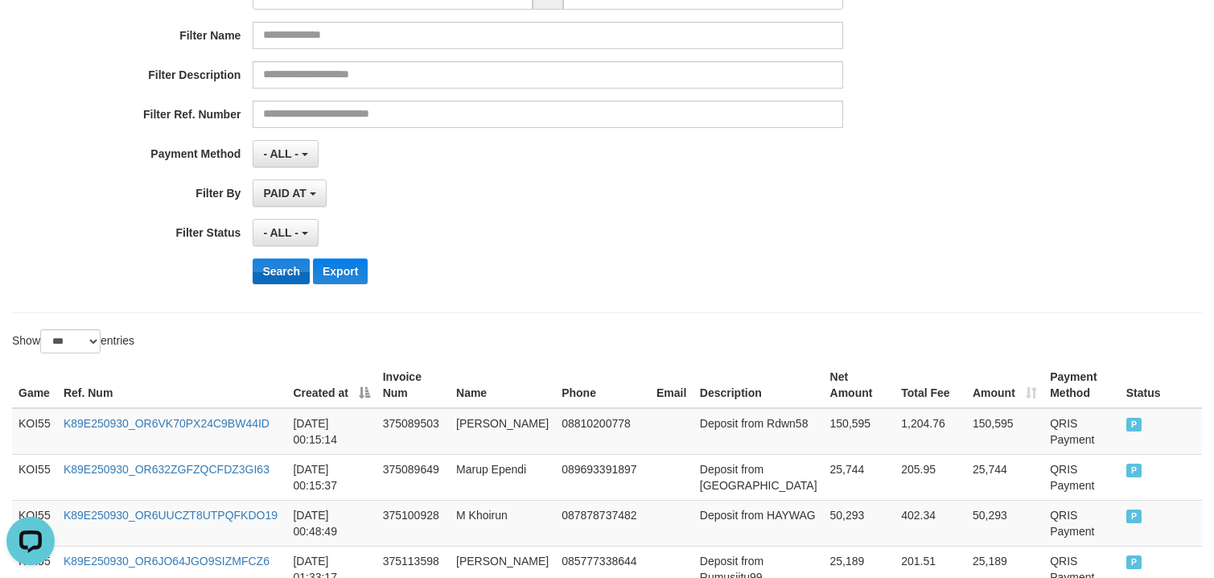
scroll to position [94, 0]
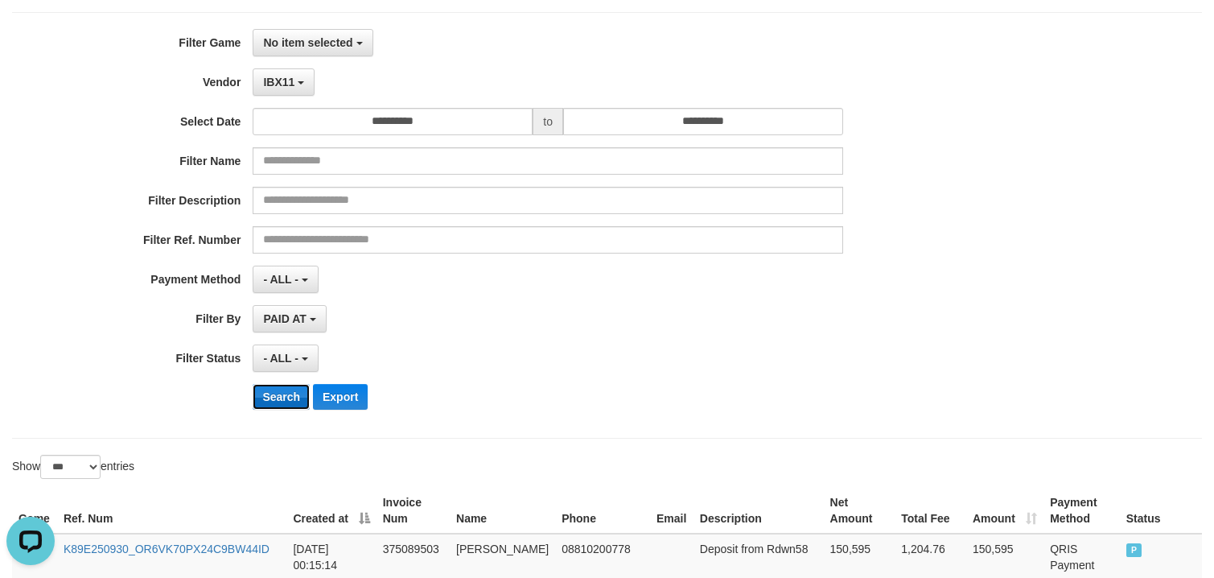
click at [283, 404] on button "Search" at bounding box center [281, 397] width 57 height 26
click at [283, 403] on button "Search" at bounding box center [281, 397] width 57 height 26
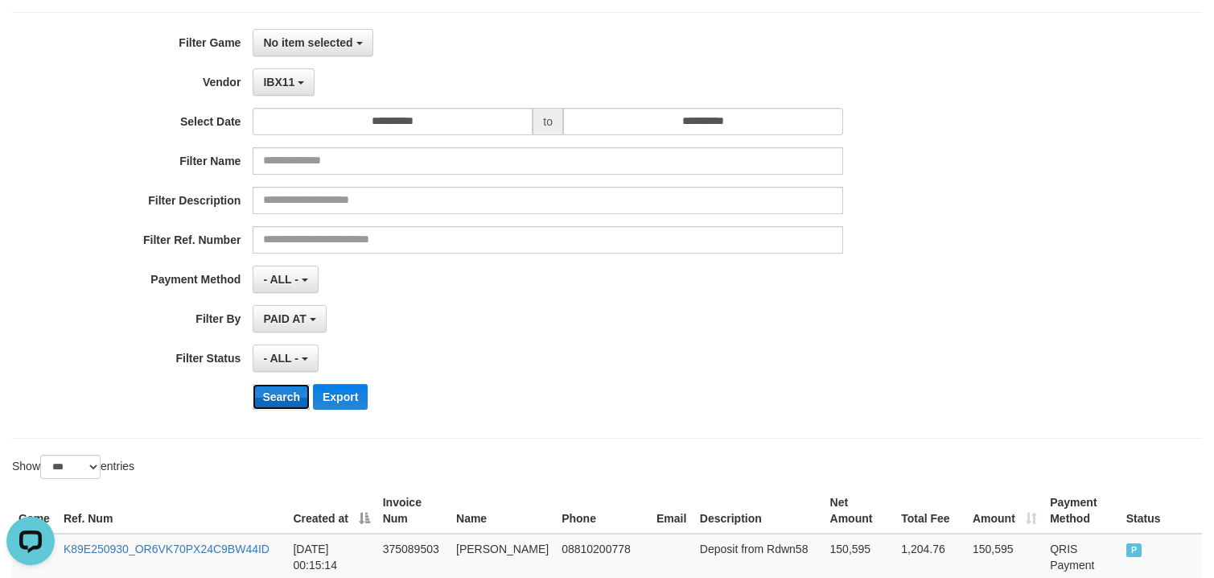
click at [282, 401] on button "Search" at bounding box center [281, 397] width 57 height 26
click at [281, 401] on button "Search" at bounding box center [281, 397] width 57 height 26
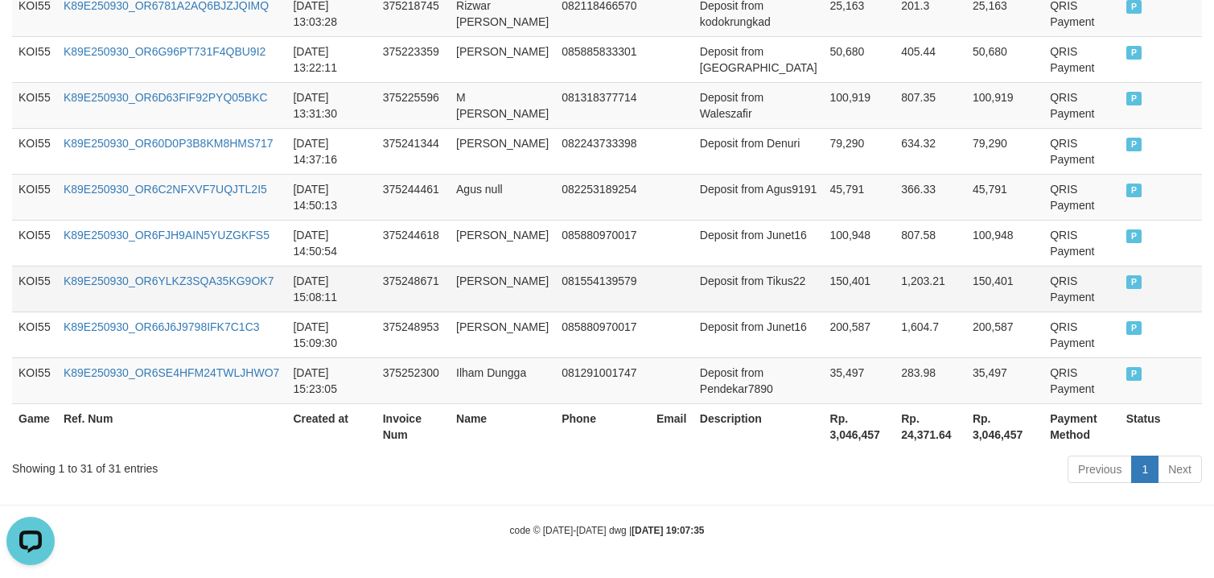
drag, startPoint x: 785, startPoint y: 282, endPoint x: 707, endPoint y: 259, distance: 81.5
click at [784, 282] on td "Deposit from Tikus22" at bounding box center [759, 288] width 130 height 46
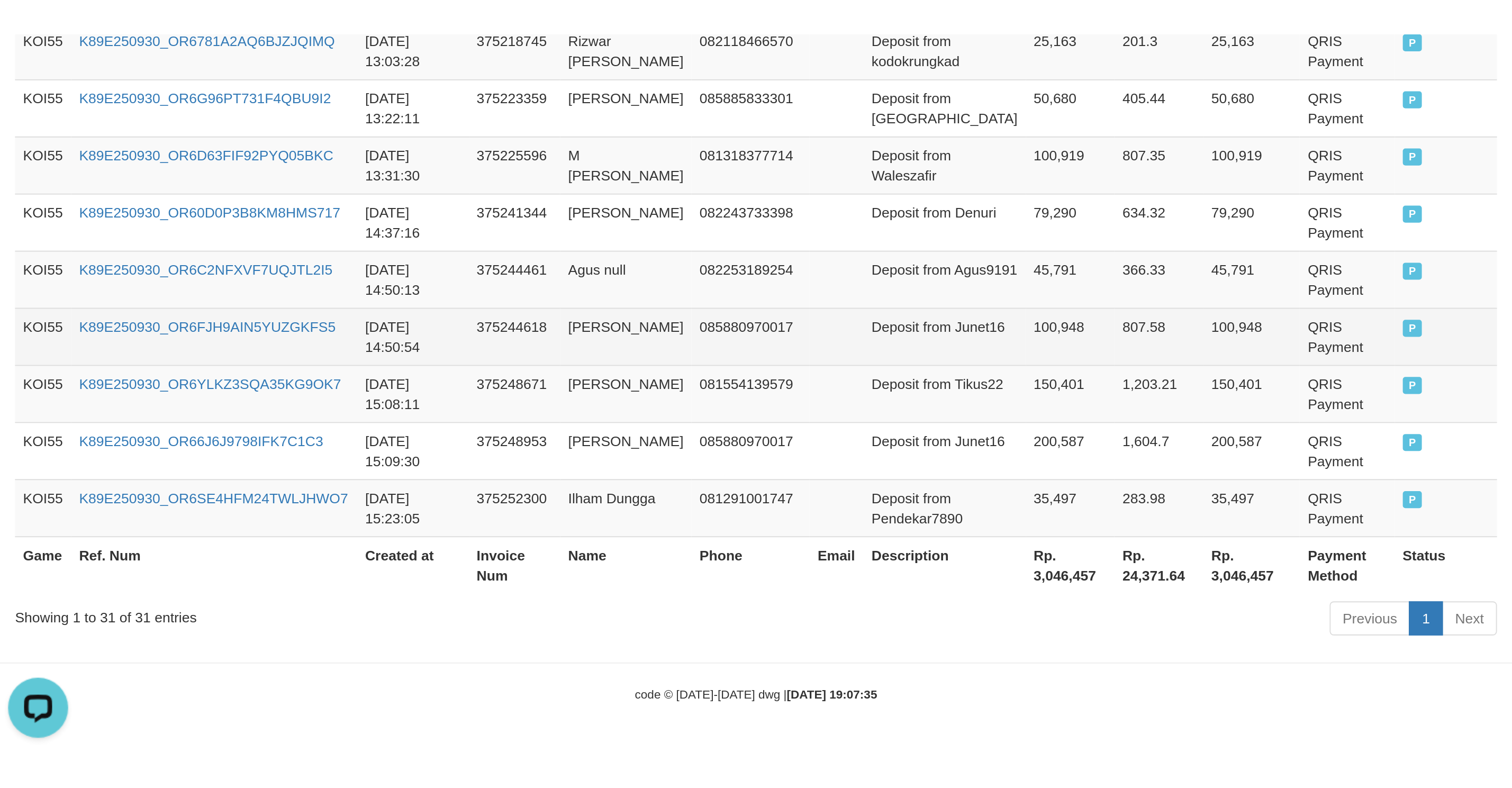
scroll to position [337, 0]
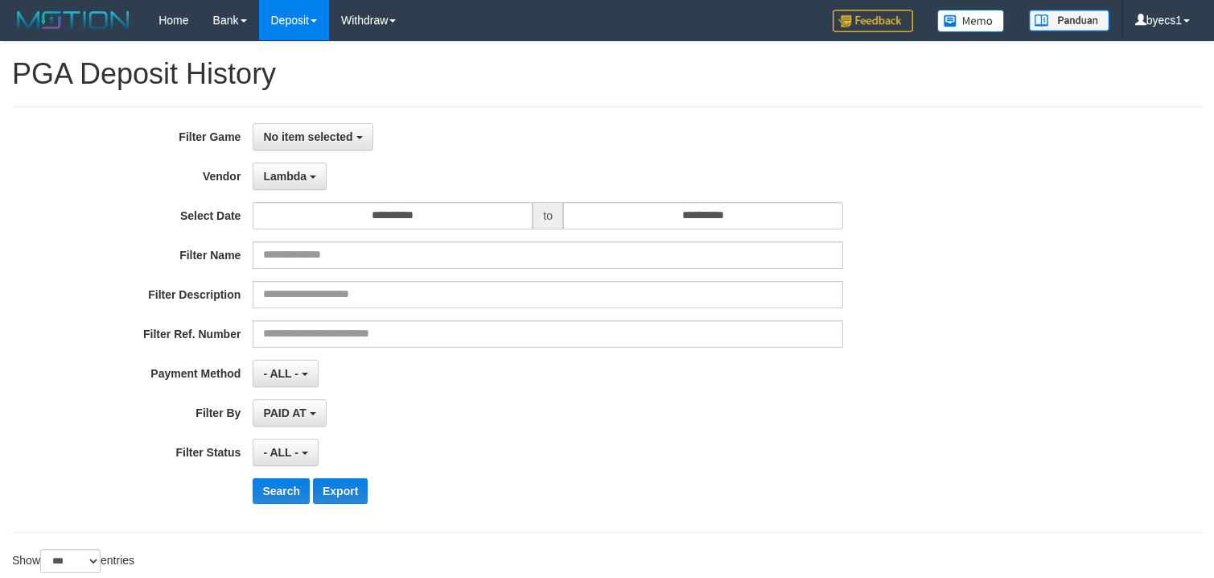
select select "**********"
select select "***"
click at [278, 493] on button "Search" at bounding box center [281, 491] width 57 height 26
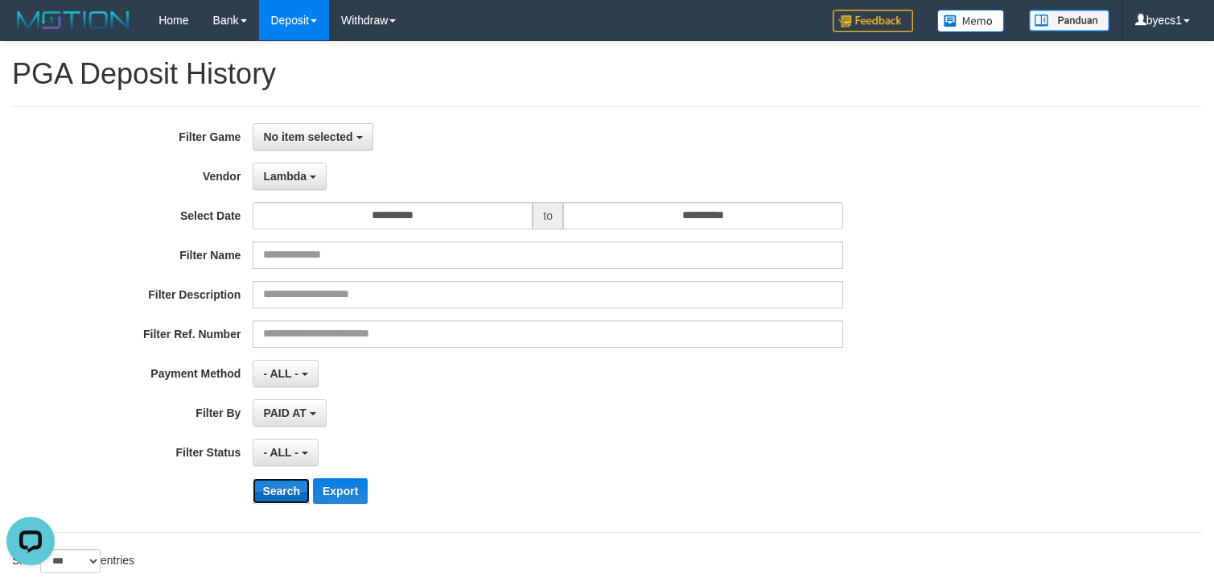
click at [276, 492] on button "Search" at bounding box center [281, 491] width 57 height 26
click at [275, 490] on button "Search" at bounding box center [281, 491] width 57 height 26
click at [275, 488] on button "Search" at bounding box center [281, 491] width 57 height 26
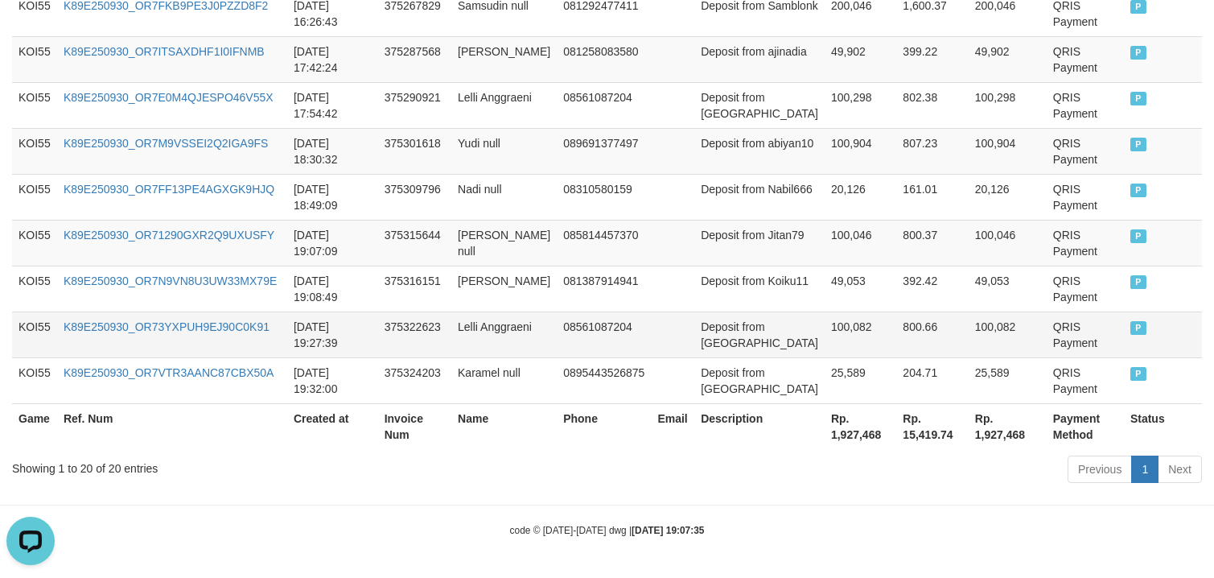
click at [731, 348] on td "Deposit from [GEOGRAPHIC_DATA]" at bounding box center [759, 334] width 130 height 46
drag, startPoint x: 731, startPoint y: 348, endPoint x: 804, endPoint y: 345, distance: 72.4
click at [804, 345] on tr "KOI55 K89E250930_OR73YXPUH9EJ90C0K91 2025-09-30 19:27:39 375322623 Lelli Anggra…" at bounding box center [607, 334] width 1190 height 46
copy tr "Korbanpelakor 100,082"
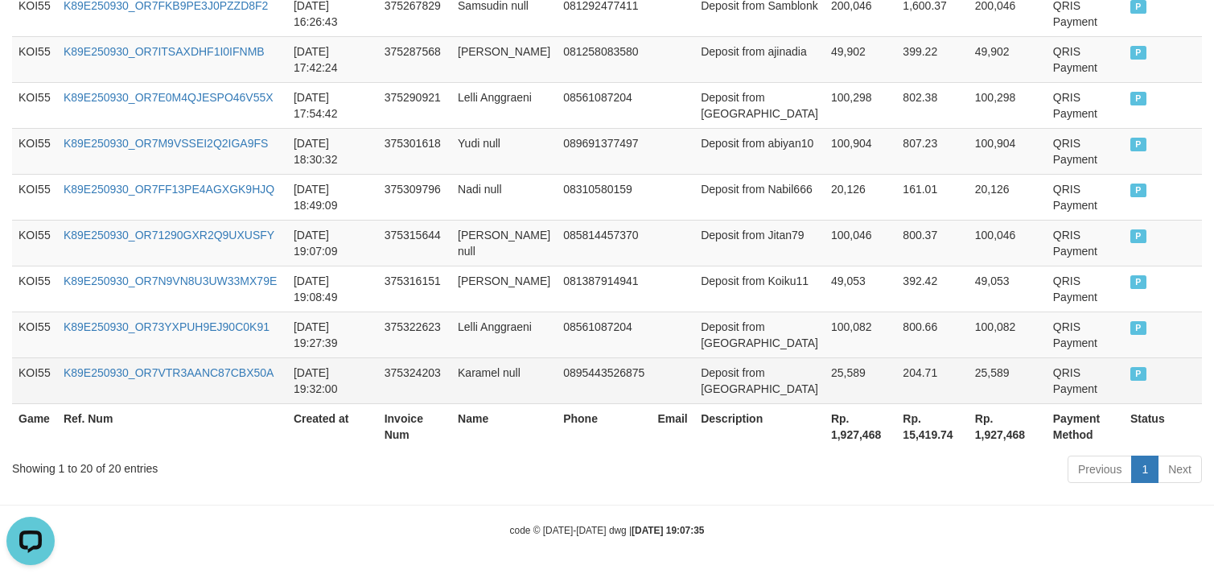
click at [777, 372] on td "Deposit from [GEOGRAPHIC_DATA]" at bounding box center [759, 380] width 130 height 46
drag, startPoint x: 777, startPoint y: 372, endPoint x: 824, endPoint y: 374, distance: 46.7
click at [824, 374] on tr "KOI55 K89E250930_OR7VTR3AANC87CBX50A 2025-09-30 19:32:00 375324203 Karamel null…" at bounding box center [607, 380] width 1190 height 46
copy tr "Karamel 25,589"
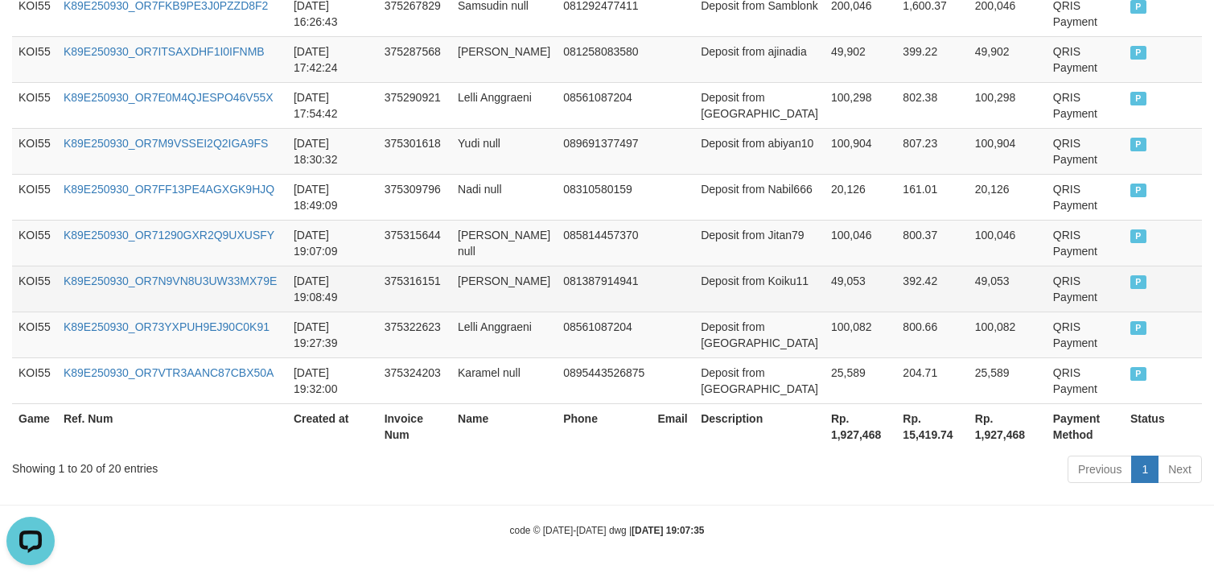
drag, startPoint x: 859, startPoint y: 290, endPoint x: 865, endPoint y: 304, distance: 15.5
click at [859, 290] on td "49,053" at bounding box center [861, 288] width 72 height 46
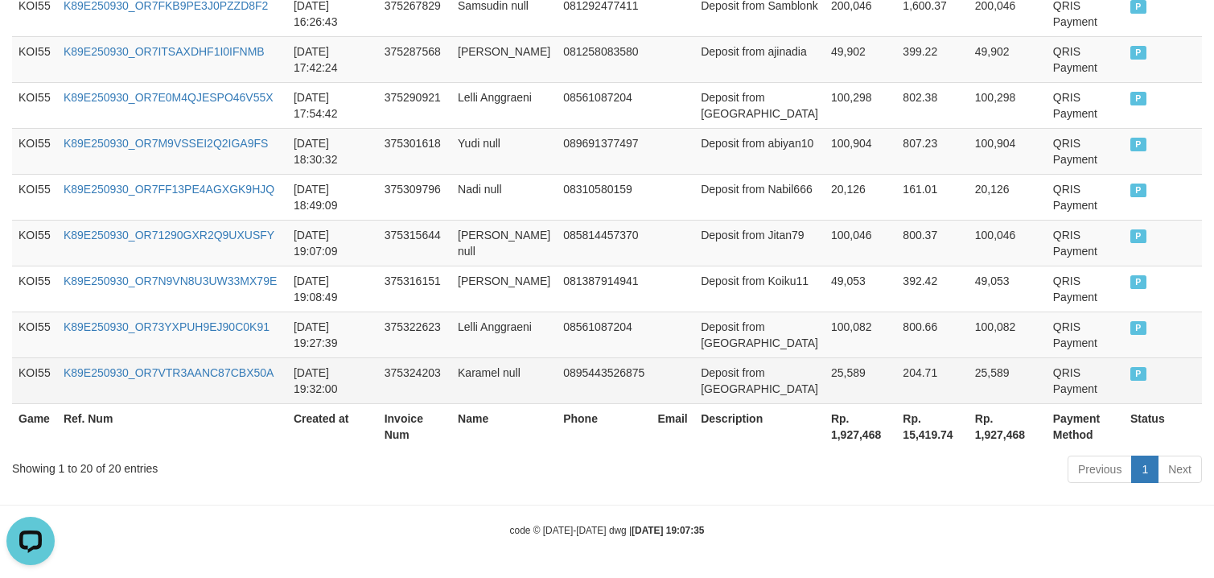
click at [826, 393] on td "25,589" at bounding box center [861, 380] width 72 height 46
copy td "25,589"
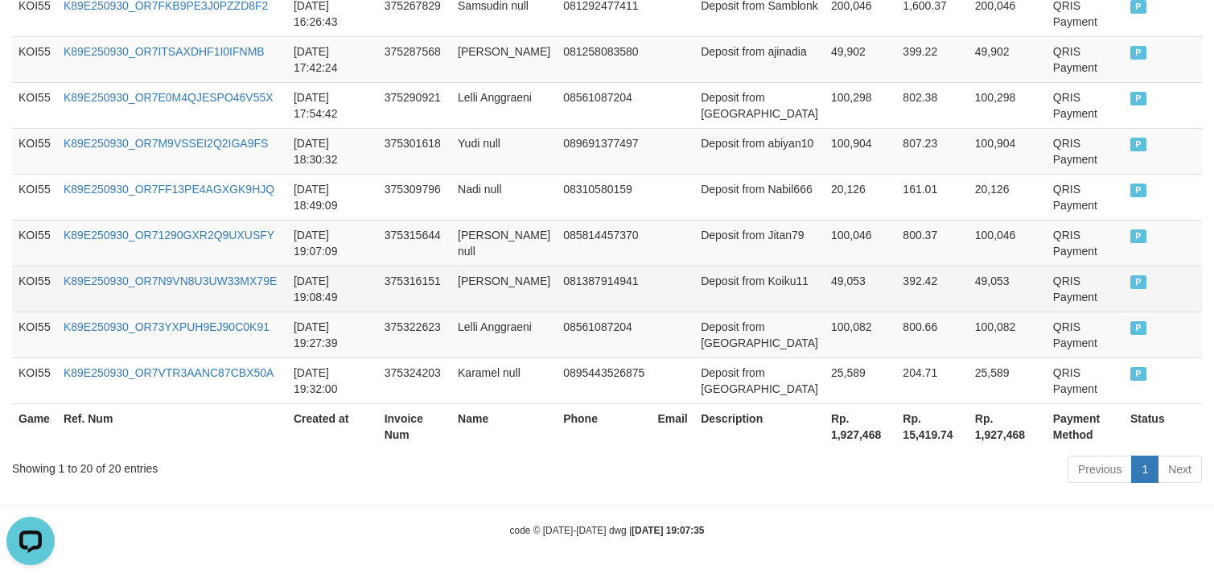
click at [825, 286] on td "49,053" at bounding box center [861, 288] width 72 height 46
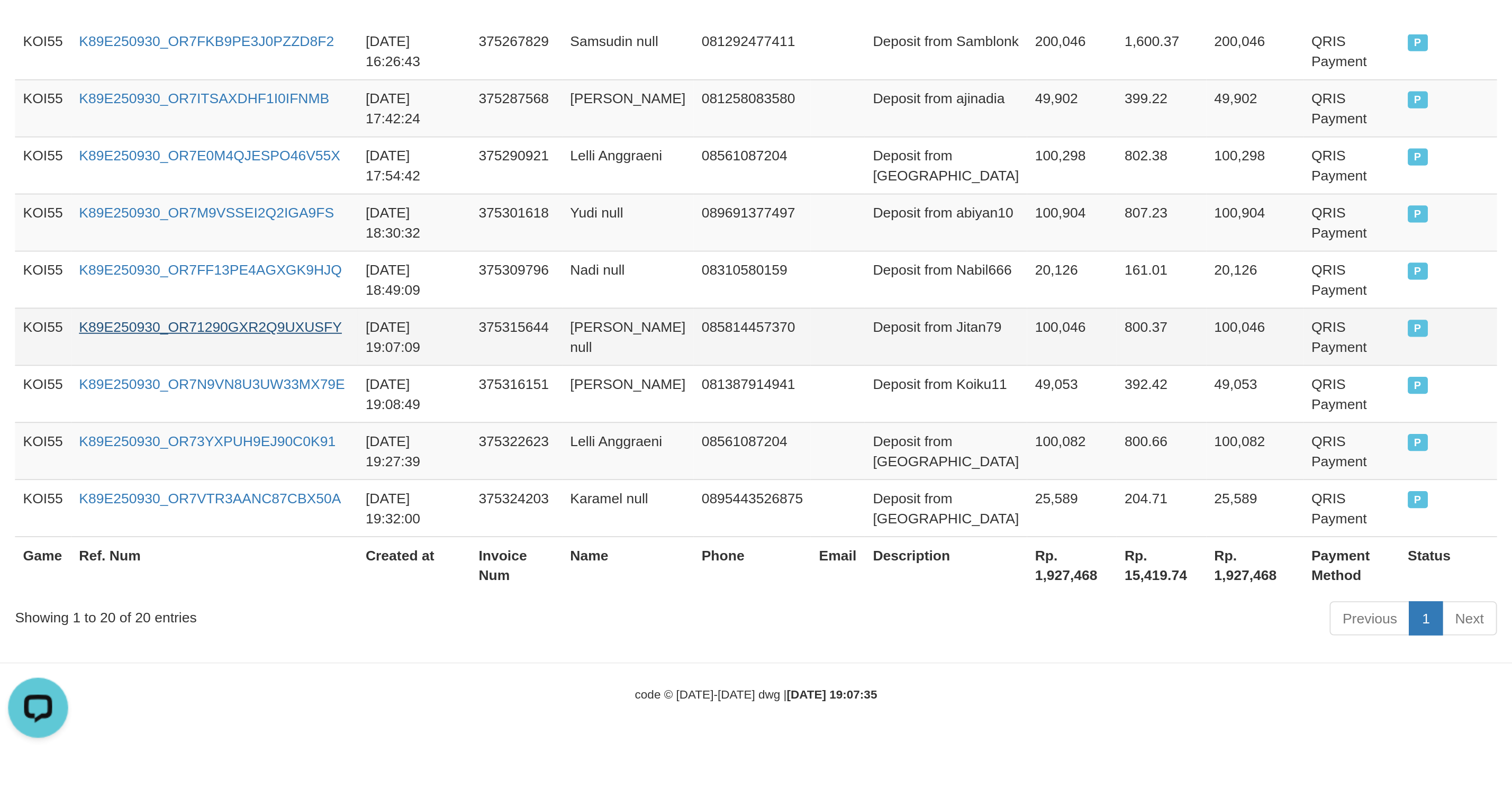
scroll to position [119, 0]
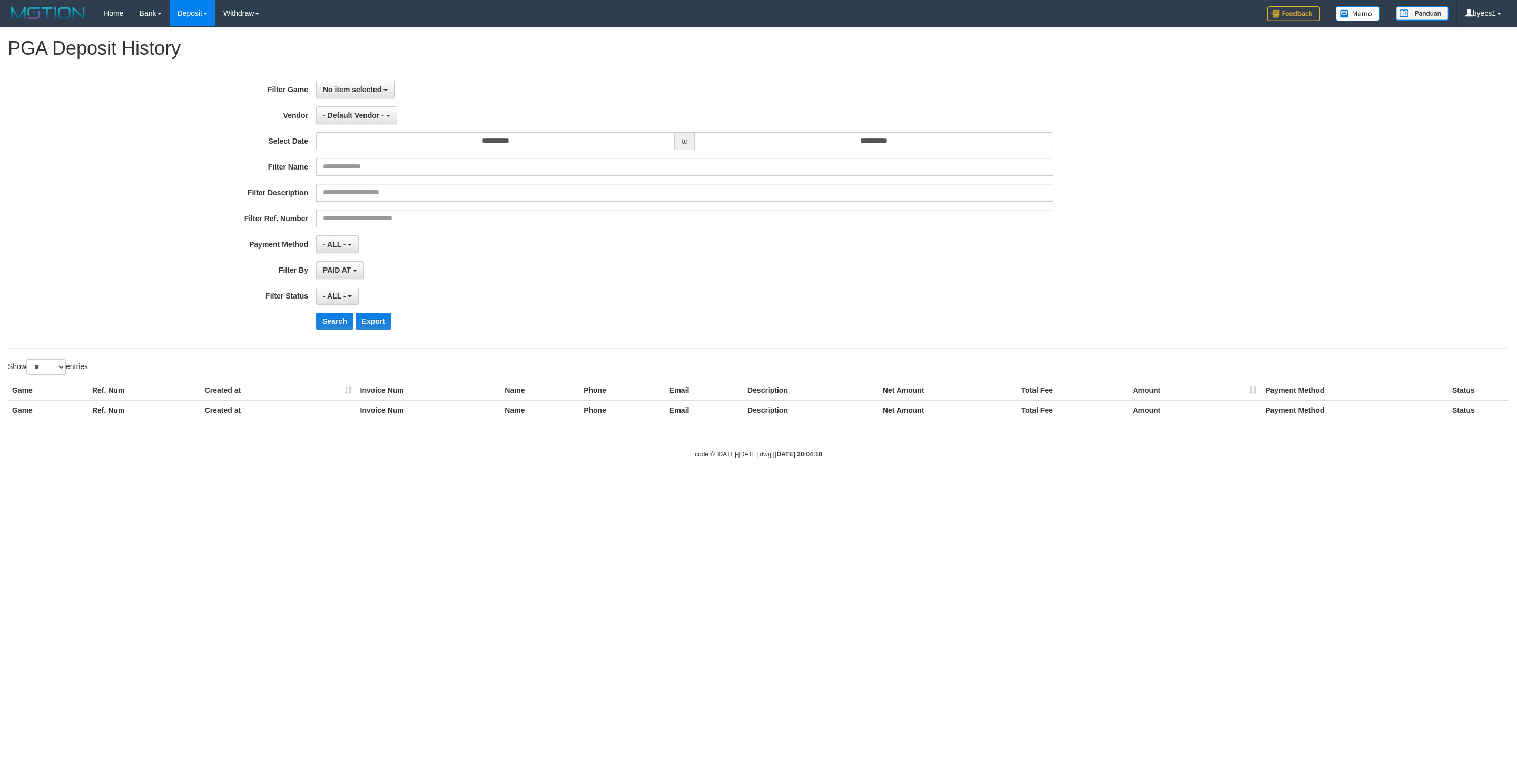
select select
select select "**"
click at [333, 84] on button "No item selected" at bounding box center [356, 89] width 79 height 18
click at [373, 144] on label "[OXPLAY] KOI55" at bounding box center [384, 144] width 134 height 16
select select "****"
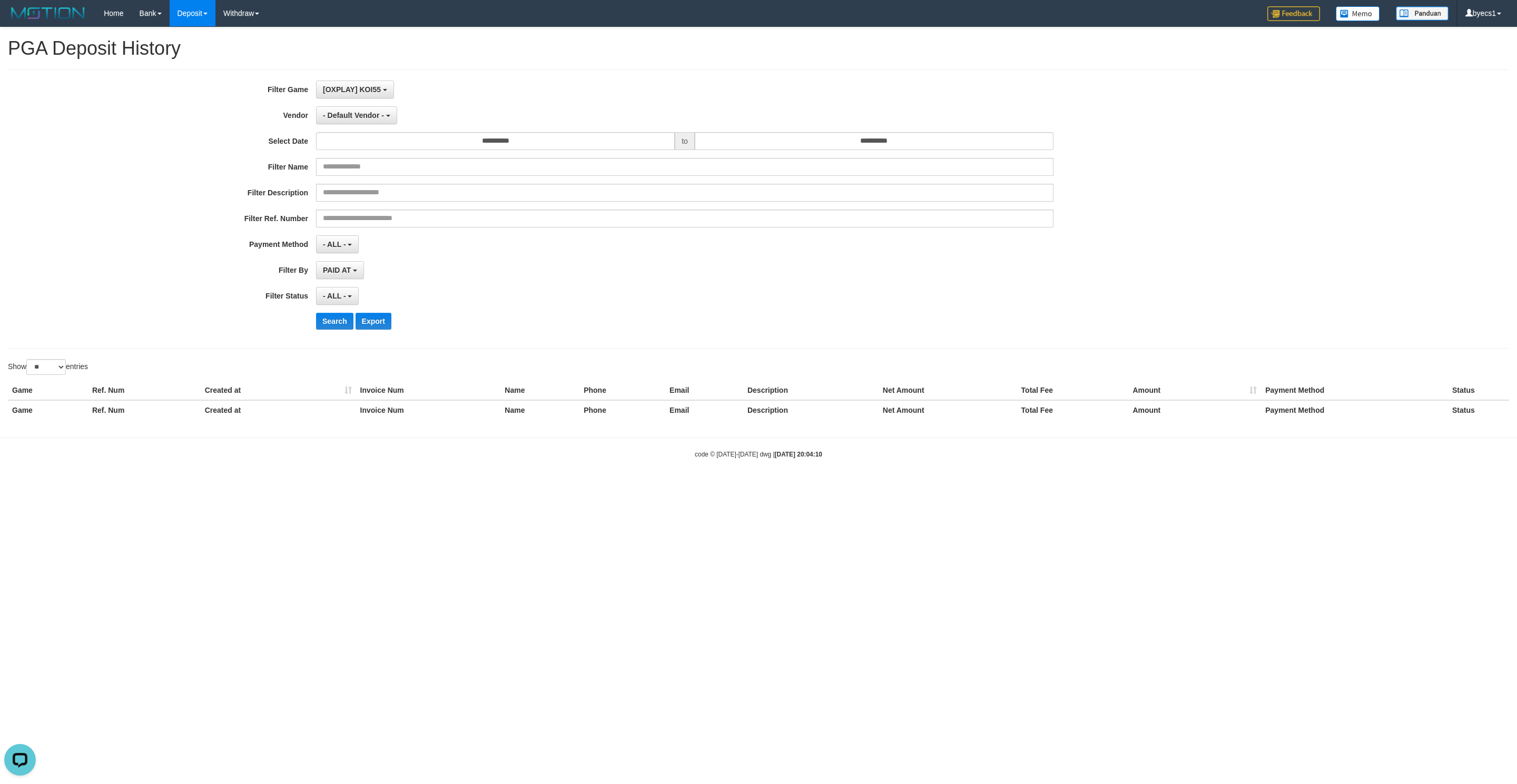
scroll to position [9, 0]
click at [373, 119] on span "- Default Vendor -" at bounding box center [353, 115] width 61 height 9
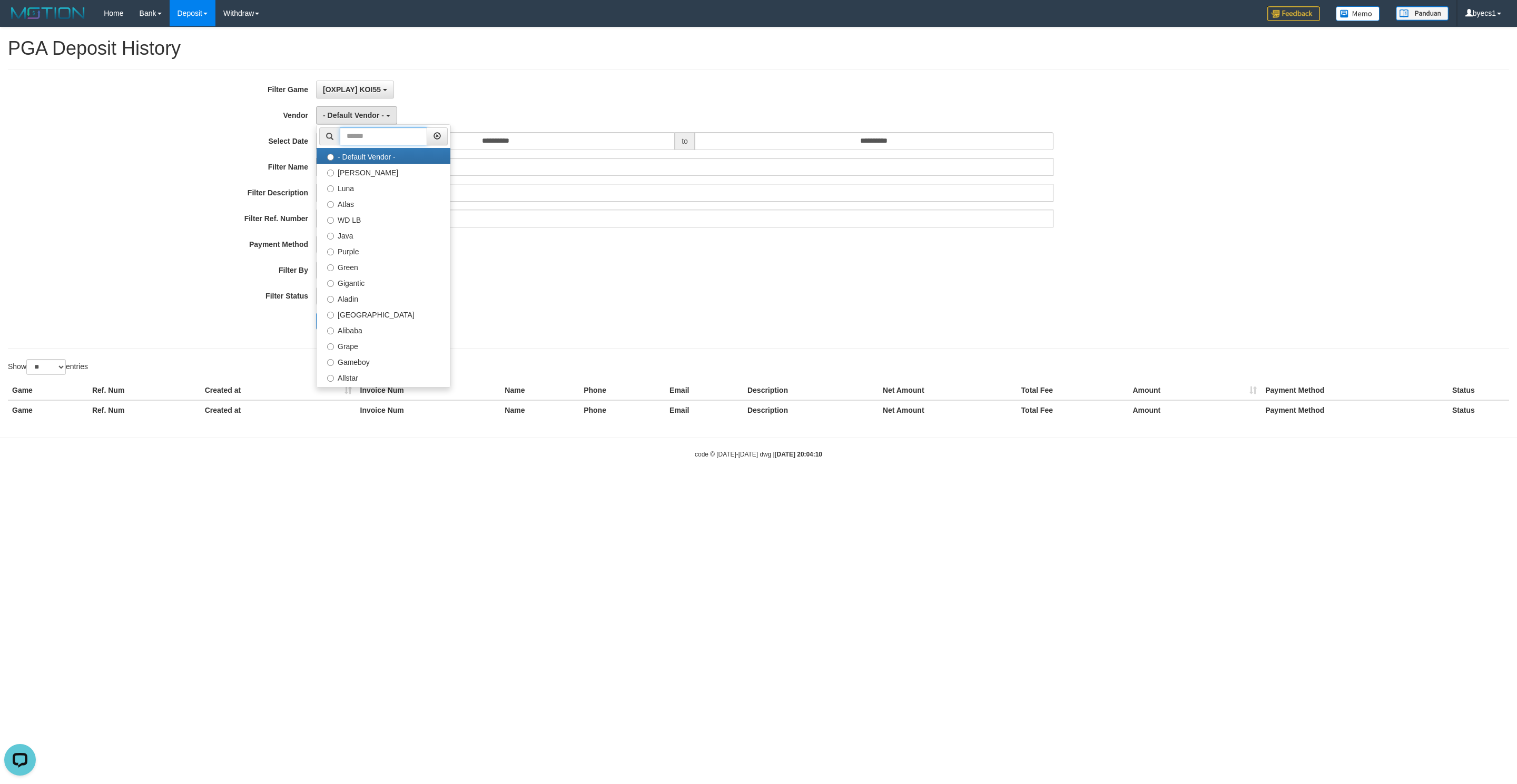
click at [386, 133] on input "text" at bounding box center [384, 136] width 88 height 18
type input "*****"
click at [411, 161] on label "Atlas" at bounding box center [384, 156] width 134 height 16
select select "**********"
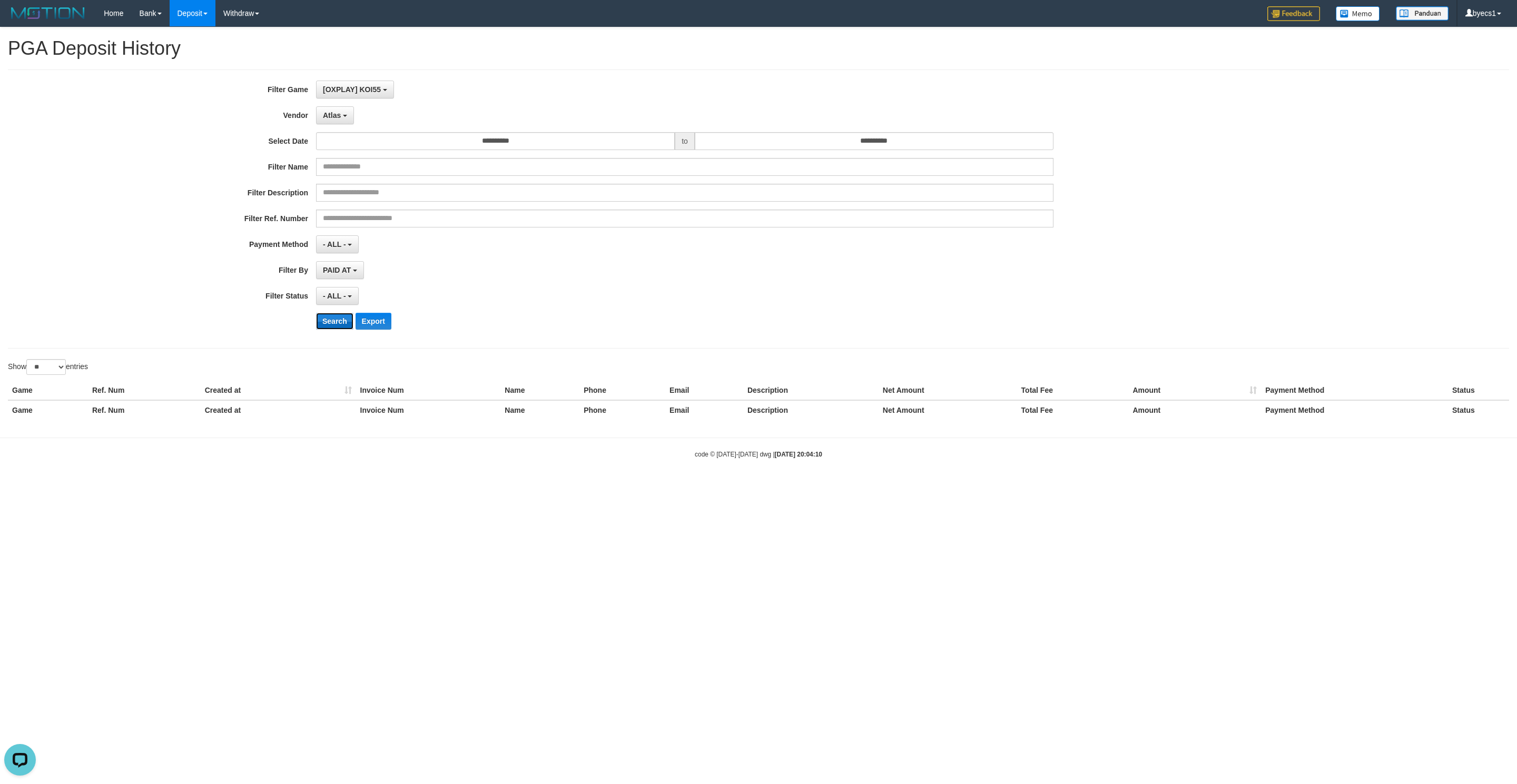
click at [333, 319] on button "Search" at bounding box center [335, 321] width 37 height 17
select select
select select "**"
click at [389, 96] on button "No item selected" at bounding box center [356, 89] width 79 height 18
click at [387, 147] on label "[OXPLAY] KOI55" at bounding box center [384, 144] width 134 height 16
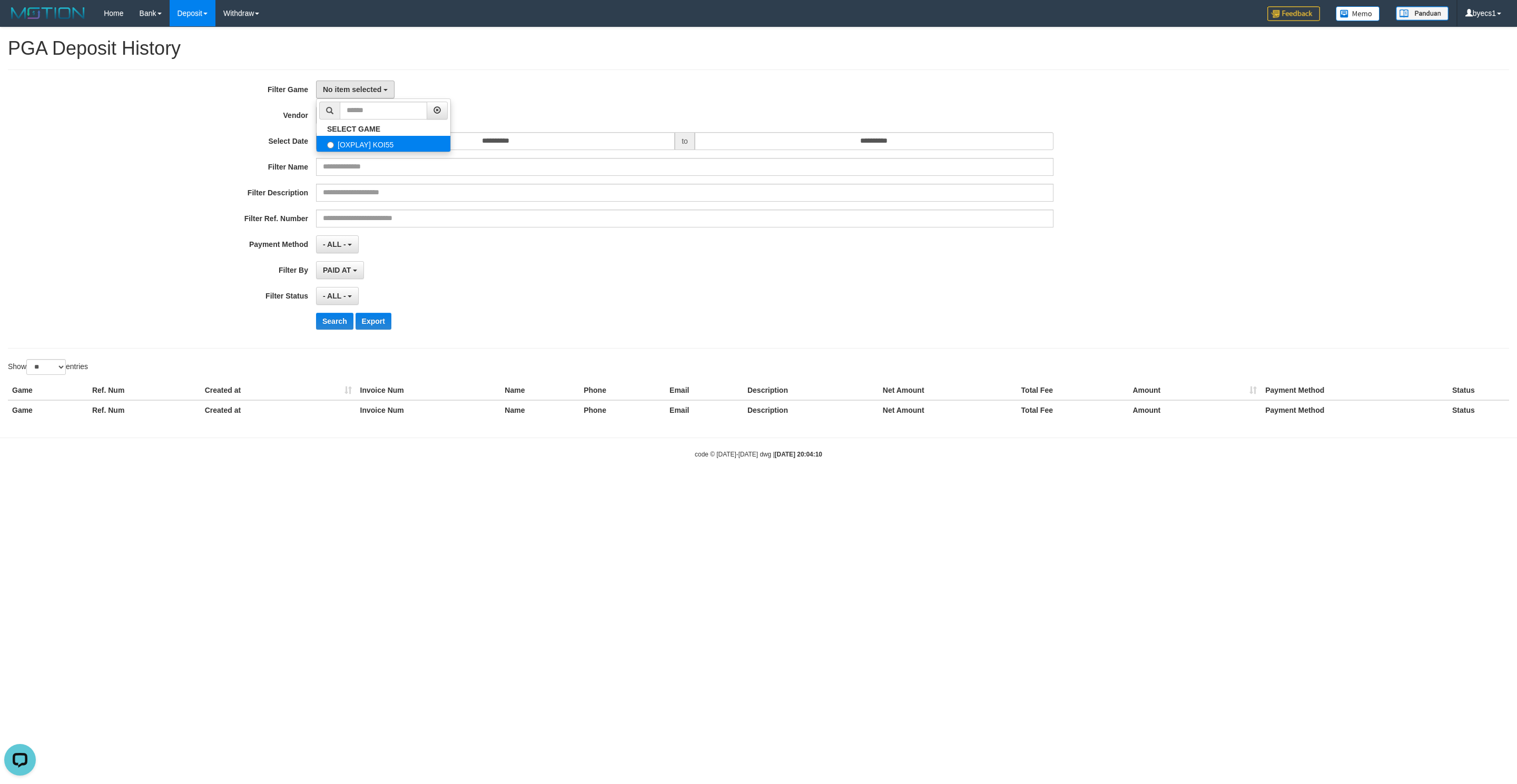
select select "****"
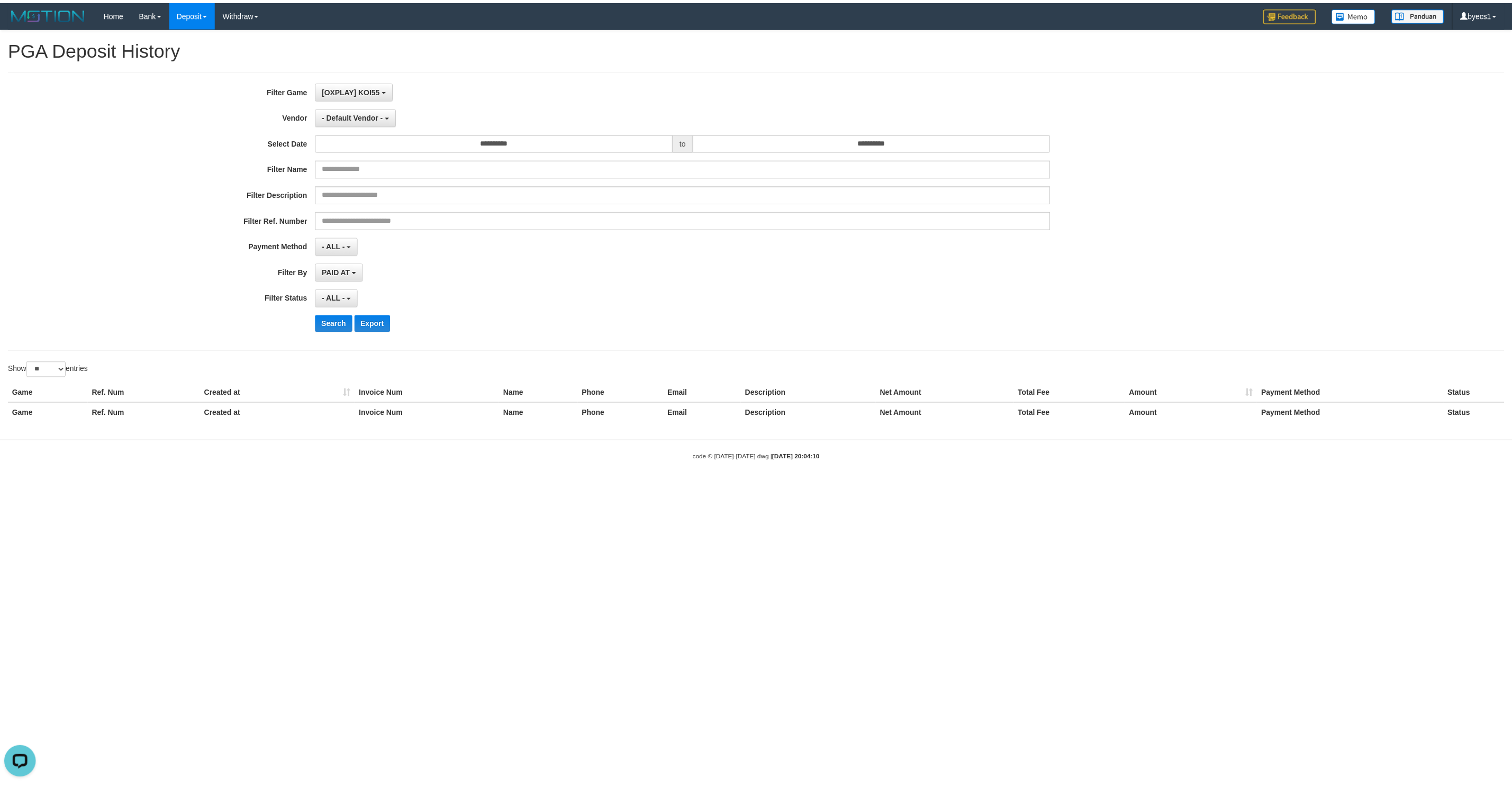
scroll to position [9, 0]
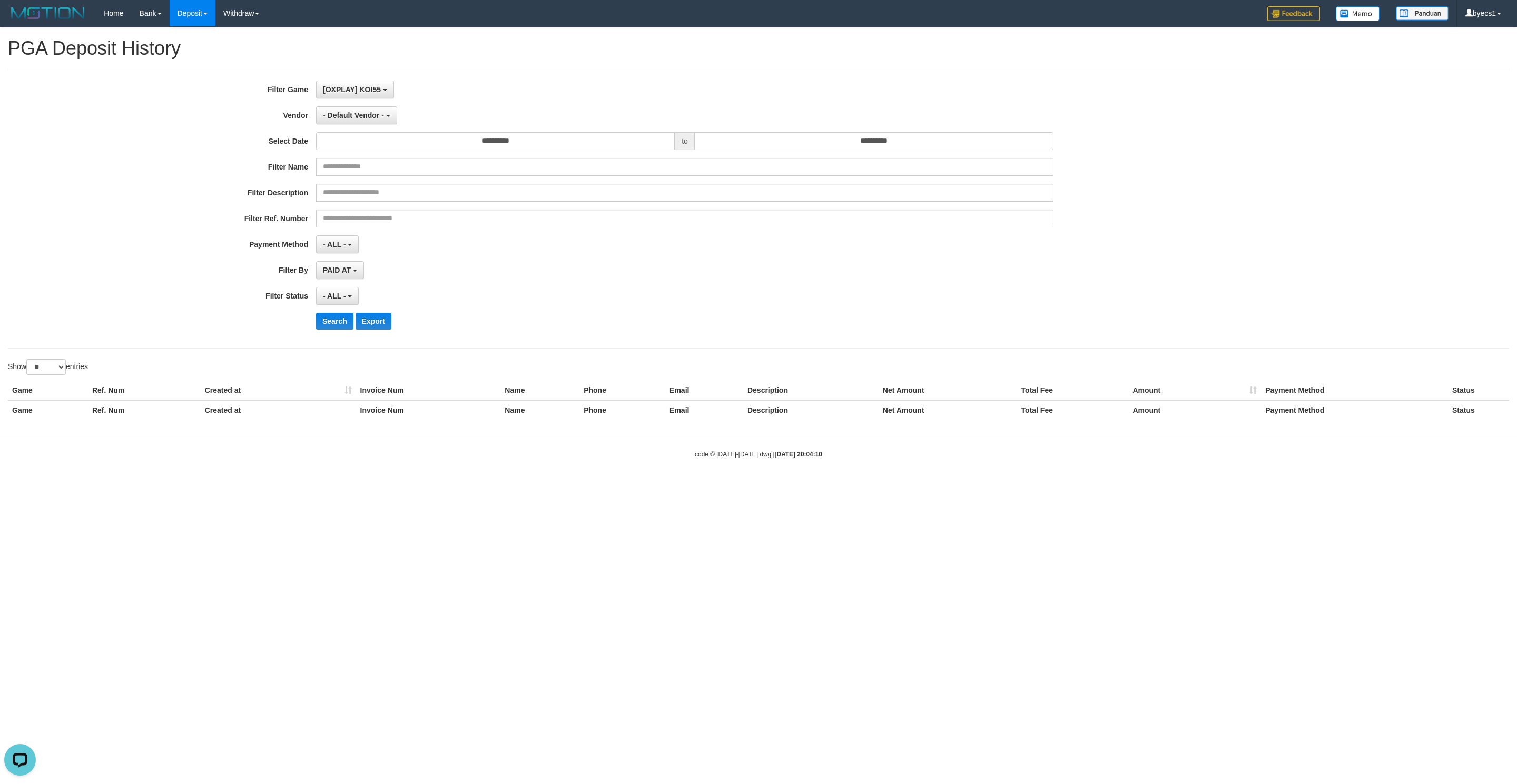
click at [363, 104] on div "**********" at bounding box center [632, 209] width 1264 height 257
drag, startPoint x: 364, startPoint y: 116, endPoint x: 378, endPoint y: 125, distance: 16.6
click at [365, 116] on span "- Default Vendor -" at bounding box center [353, 115] width 61 height 9
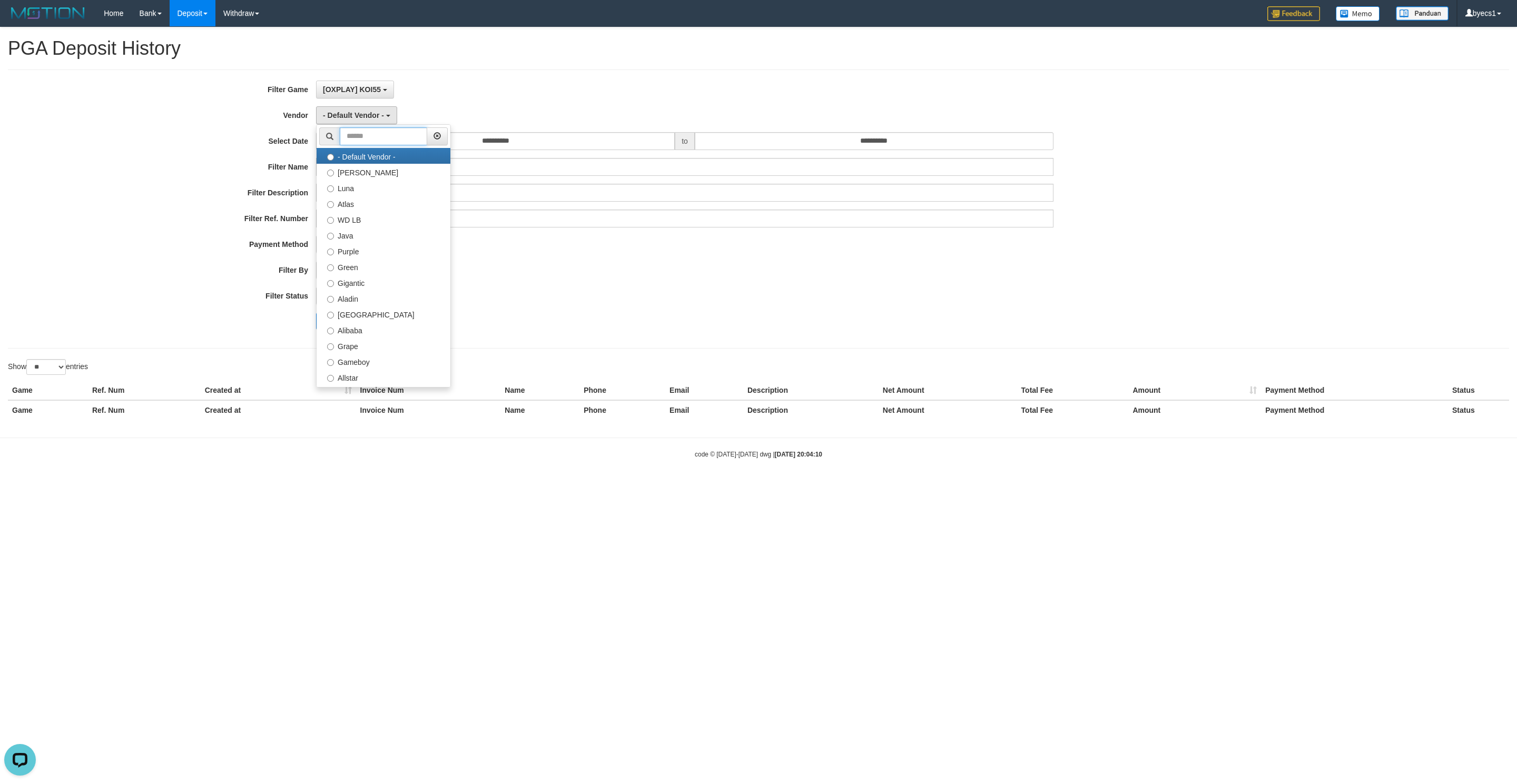
click at [389, 138] on input "text" at bounding box center [384, 136] width 88 height 18
type input "****"
click at [389, 153] on label "Gigantic" at bounding box center [384, 156] width 134 height 16
select select "**********"
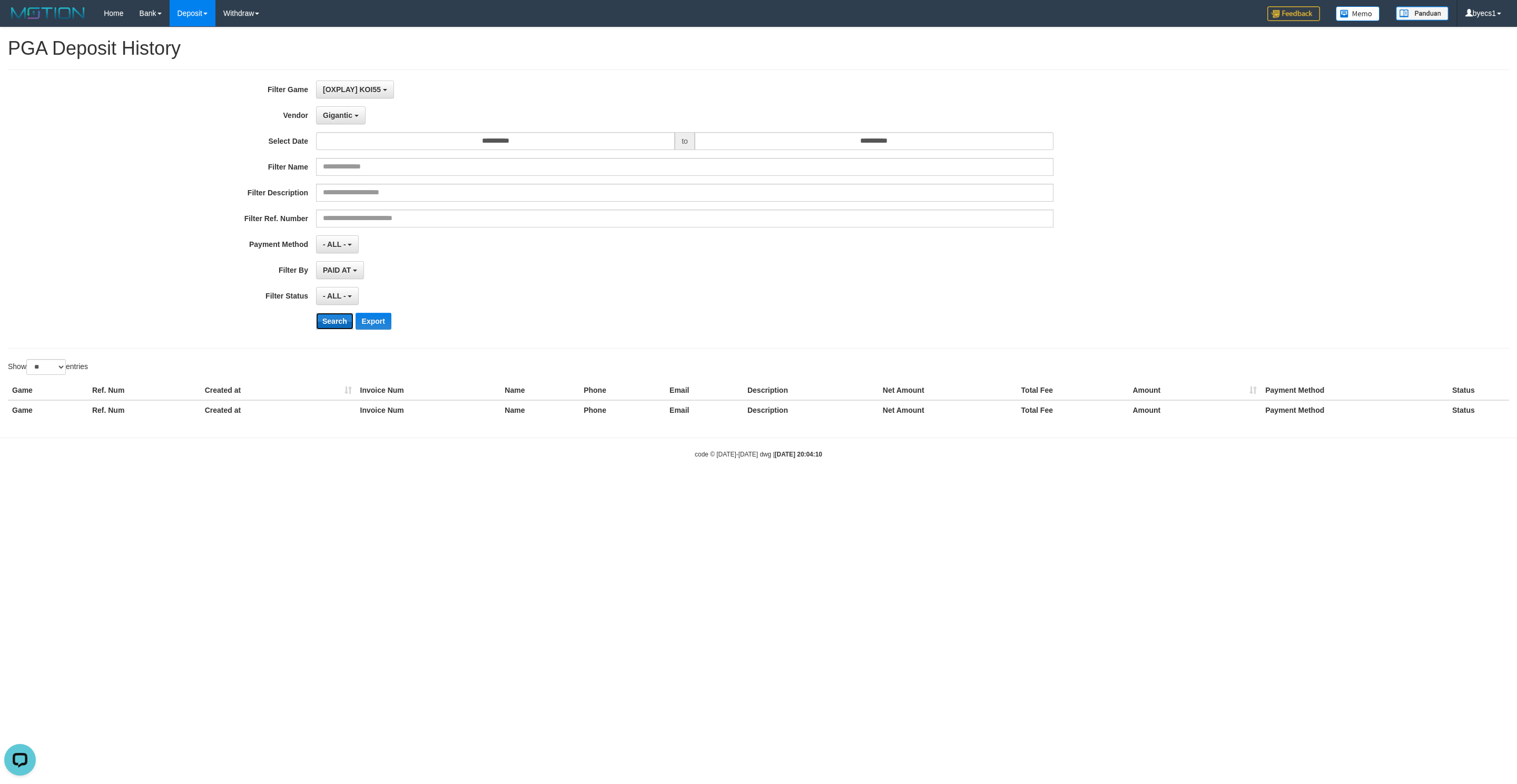
click at [333, 317] on button "Search" at bounding box center [335, 321] width 37 height 17
select select
select select "**"
click at [369, 100] on div "**********" at bounding box center [632, 209] width 1264 height 257
click at [373, 94] on button "No item selected" at bounding box center [356, 89] width 79 height 18
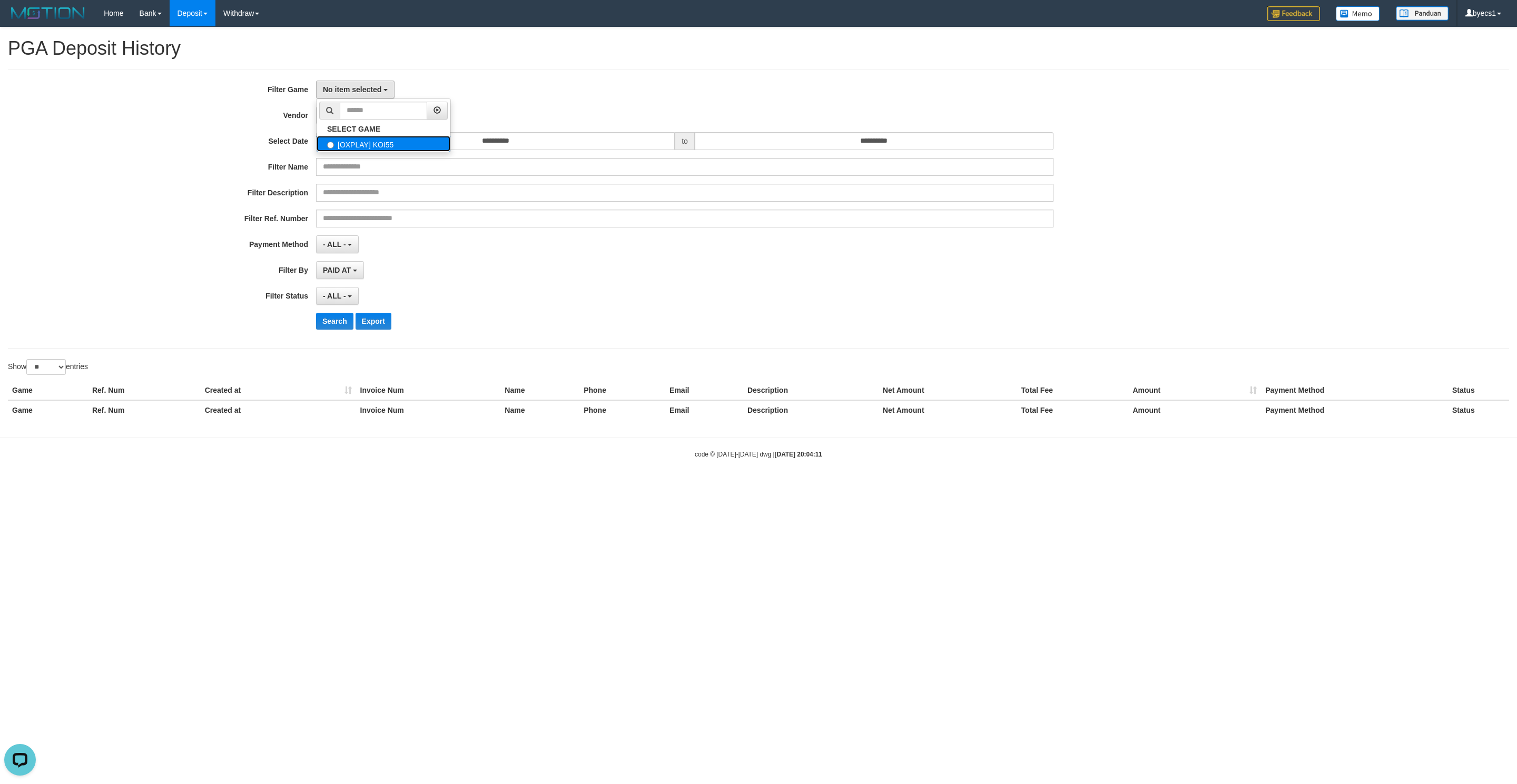
click at [368, 141] on label "[OXPLAY] KOI55" at bounding box center [384, 144] width 134 height 16
select select "****"
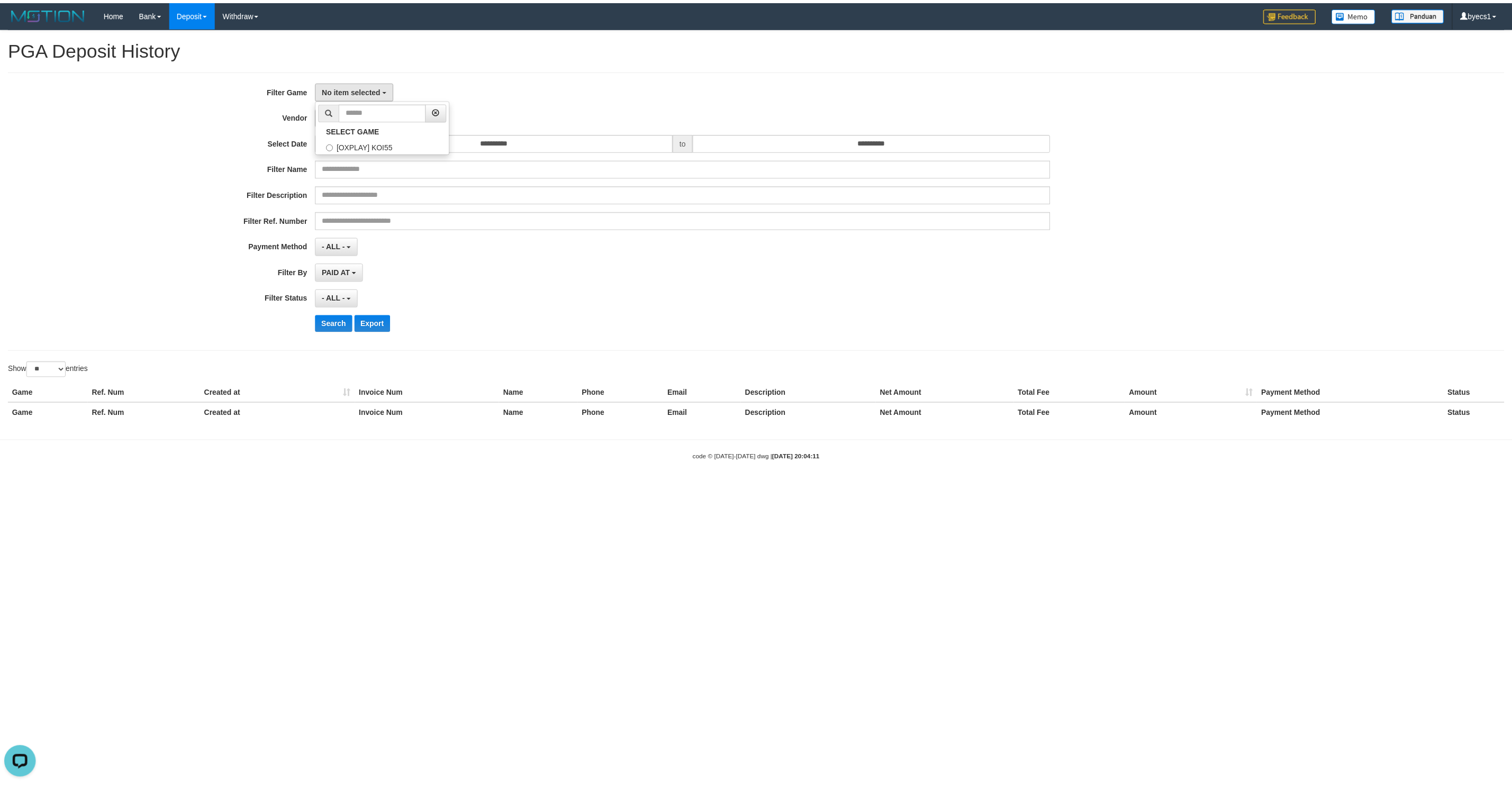
scroll to position [9, 0]
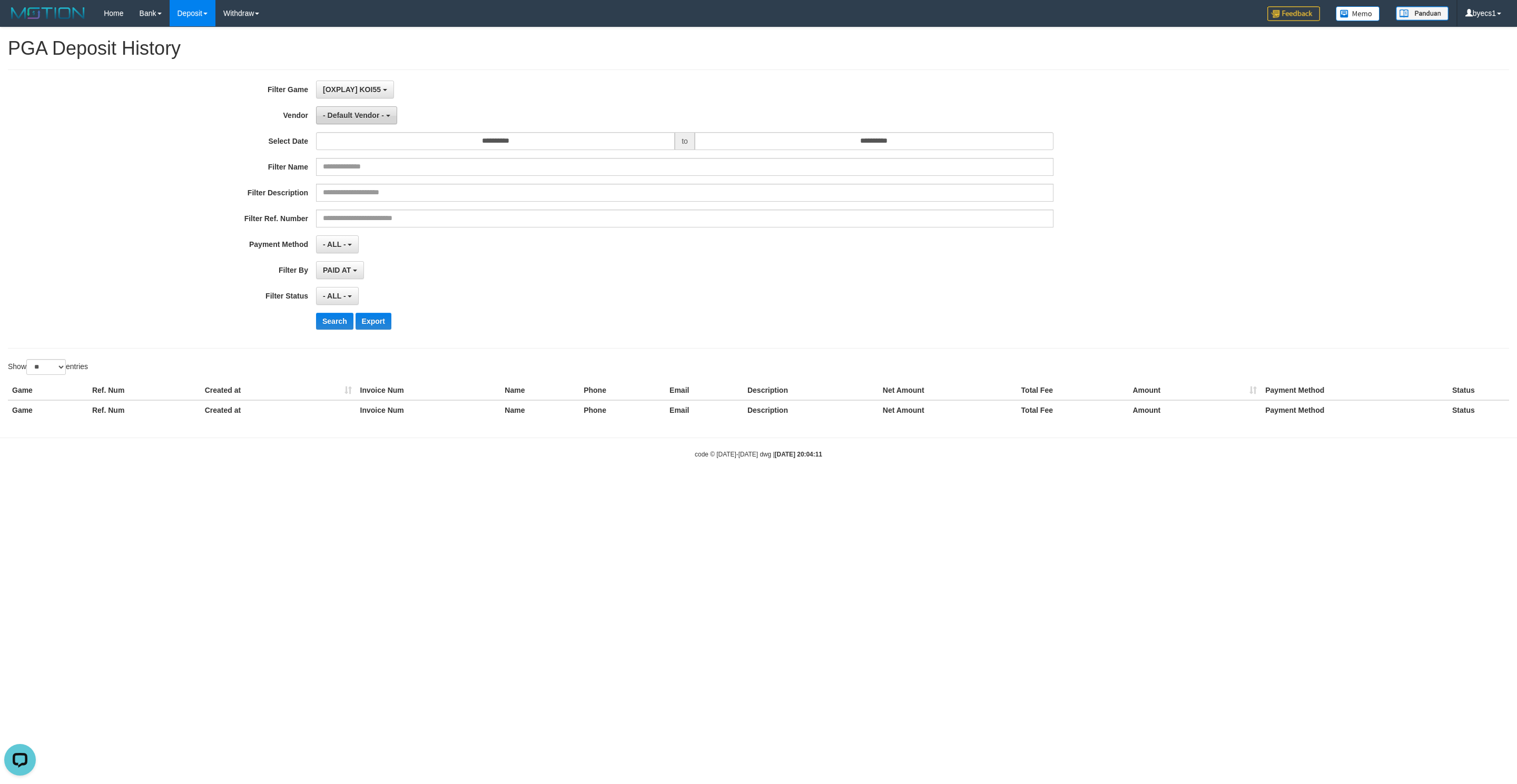
click at [361, 112] on span "- Default Vendor -" at bounding box center [353, 115] width 61 height 9
click at [387, 139] on input "text" at bounding box center [384, 136] width 88 height 18
type input "**"
click at [378, 173] on label "IBX11" at bounding box center [384, 171] width 134 height 16
select select "**********"
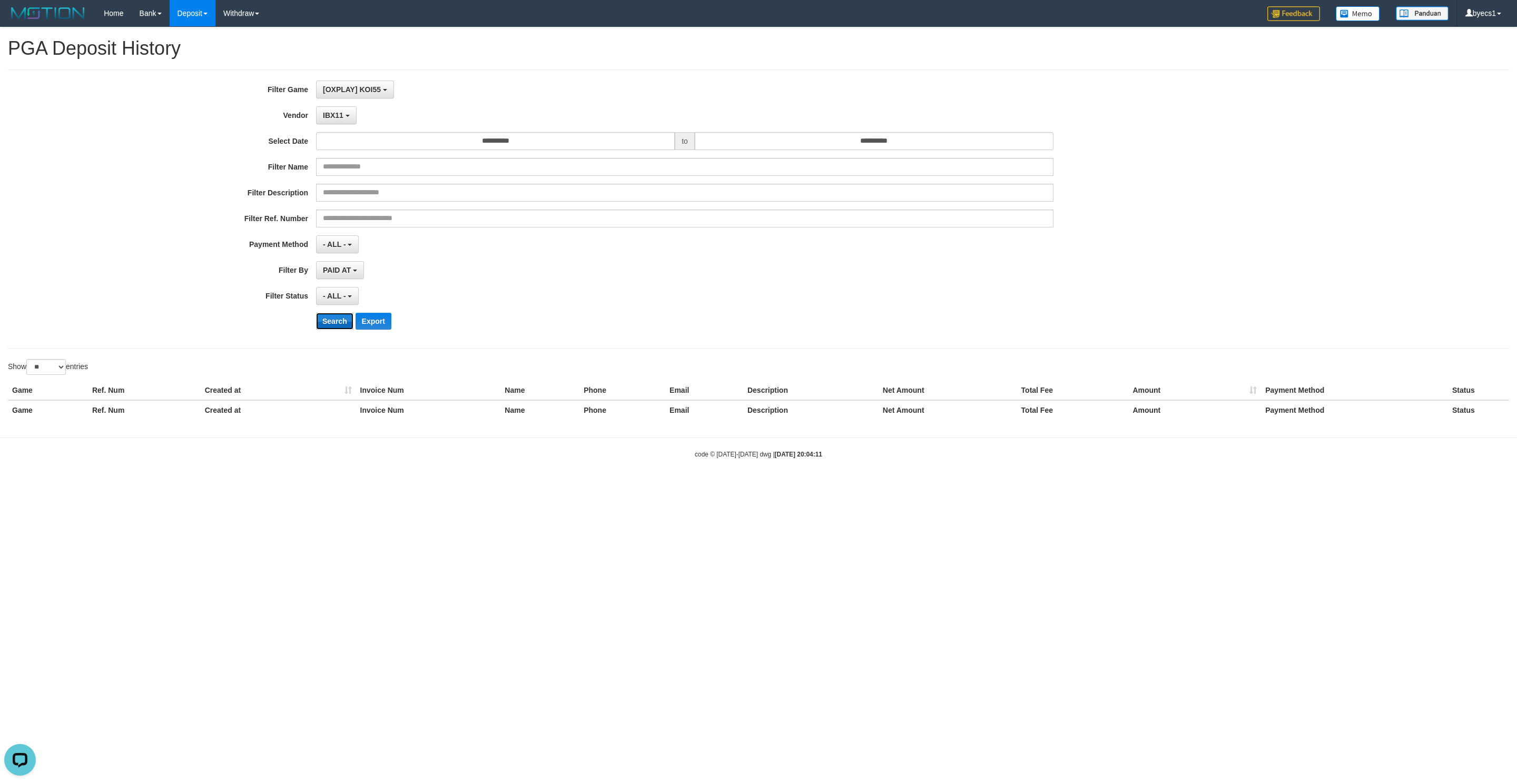
click at [329, 322] on button "Search" at bounding box center [335, 321] width 37 height 17
select select
select select "**"
click at [373, 96] on button "No item selected" at bounding box center [356, 89] width 79 height 18
click at [365, 147] on label "[OXPLAY] KOI55" at bounding box center [384, 144] width 134 height 16
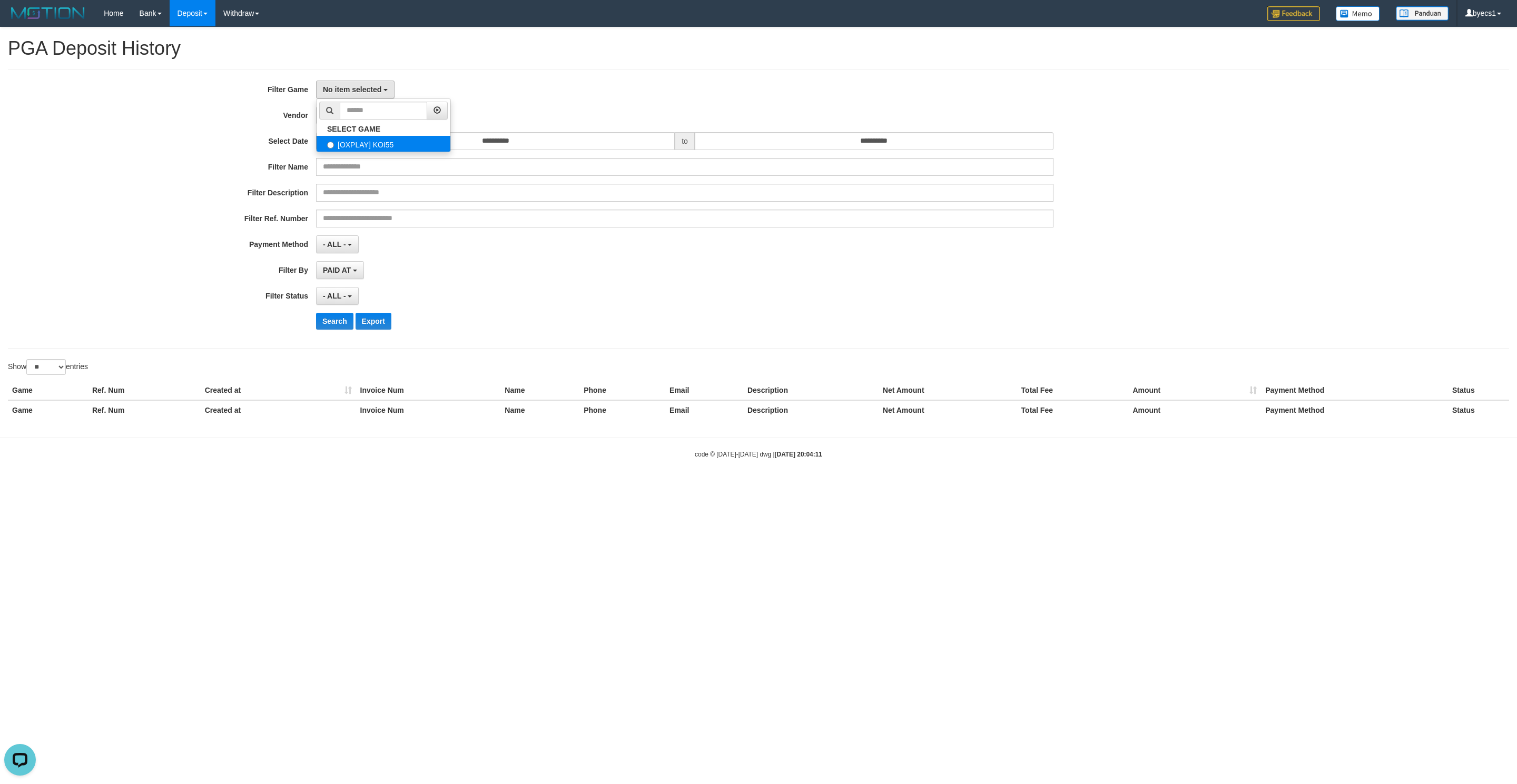
select select "****"
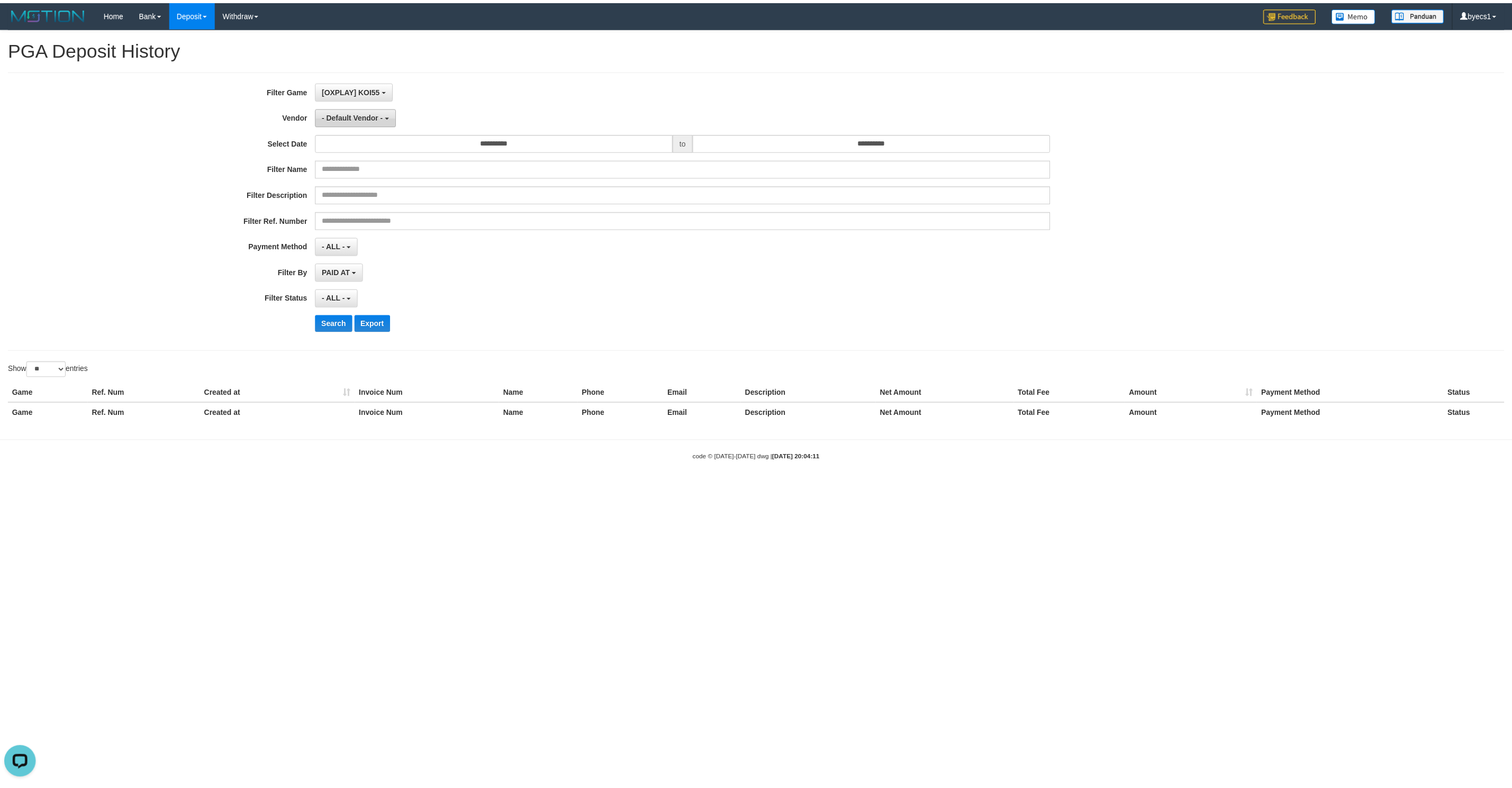
scroll to position [9, 0]
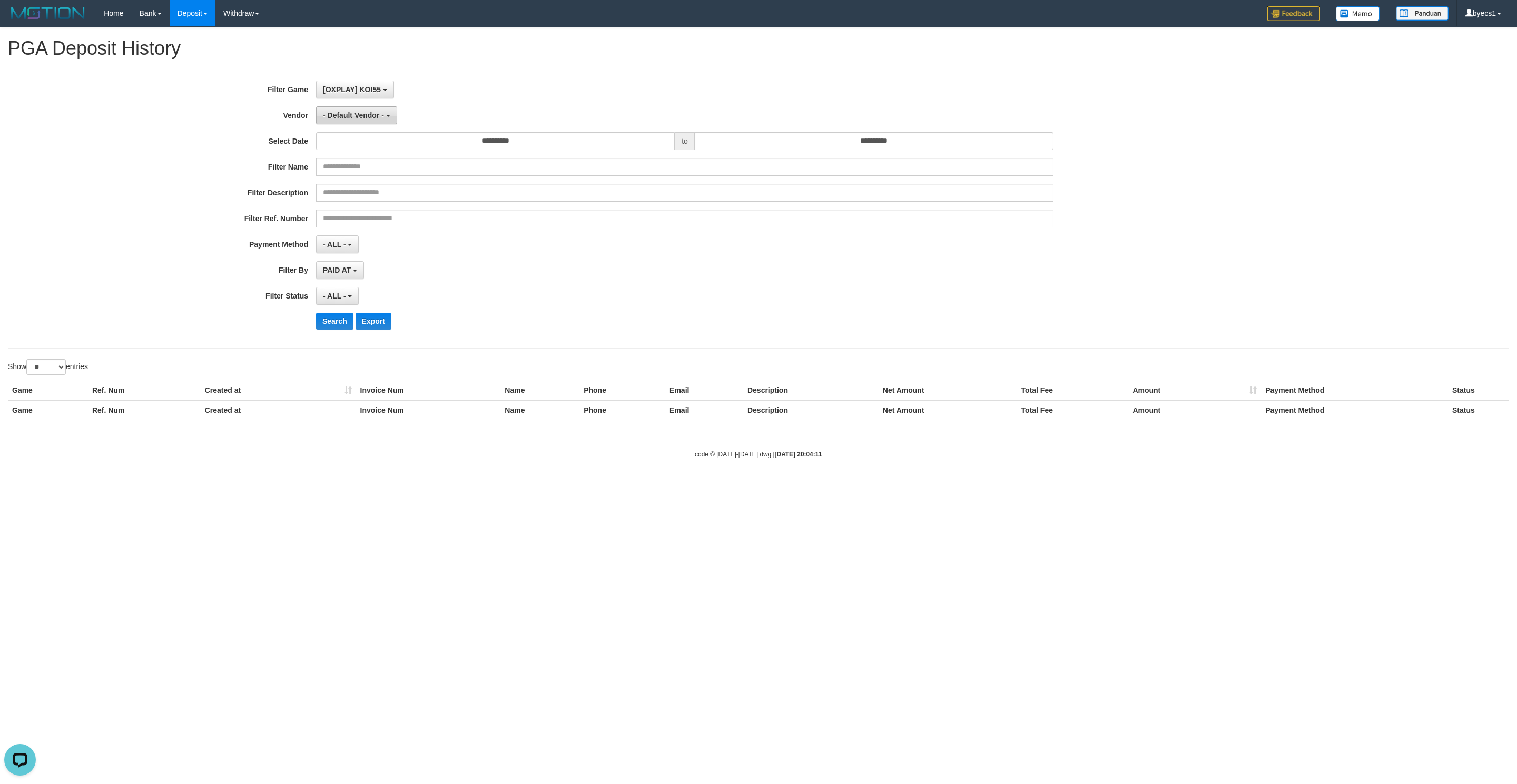
click at [367, 115] on span "- Default Vendor -" at bounding box center [353, 115] width 61 height 9
click at [360, 139] on input "text" at bounding box center [384, 136] width 88 height 18
type input "****"
drag, startPoint x: 379, startPoint y: 158, endPoint x: 378, endPoint y: 206, distance: 48.0
click at [382, 157] on label "Lambda" at bounding box center [384, 156] width 134 height 16
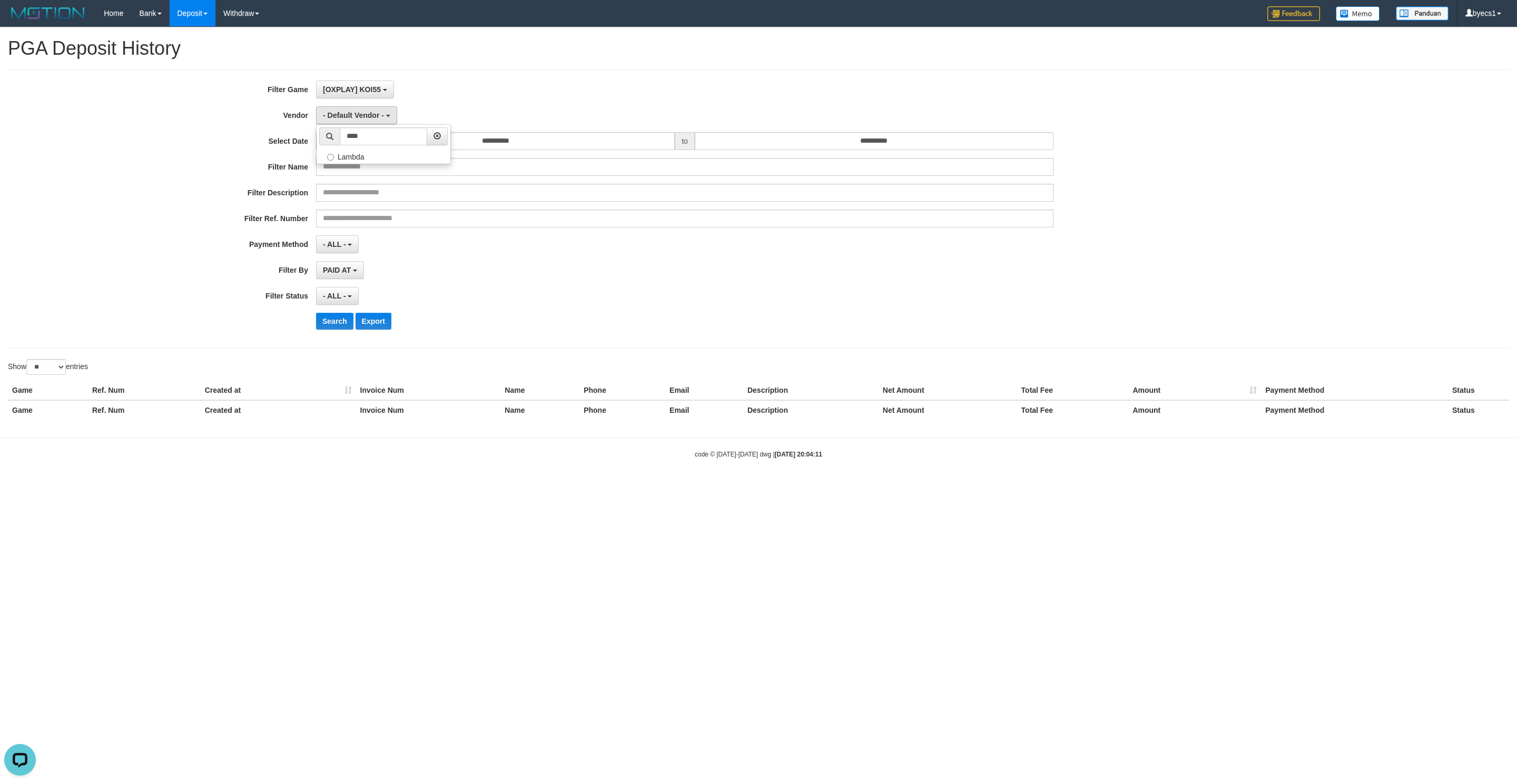
select select "**********"
click at [329, 323] on button "Search" at bounding box center [335, 321] width 37 height 17
select select
select select "**"
click at [348, 95] on button "No item selected" at bounding box center [356, 89] width 79 height 18
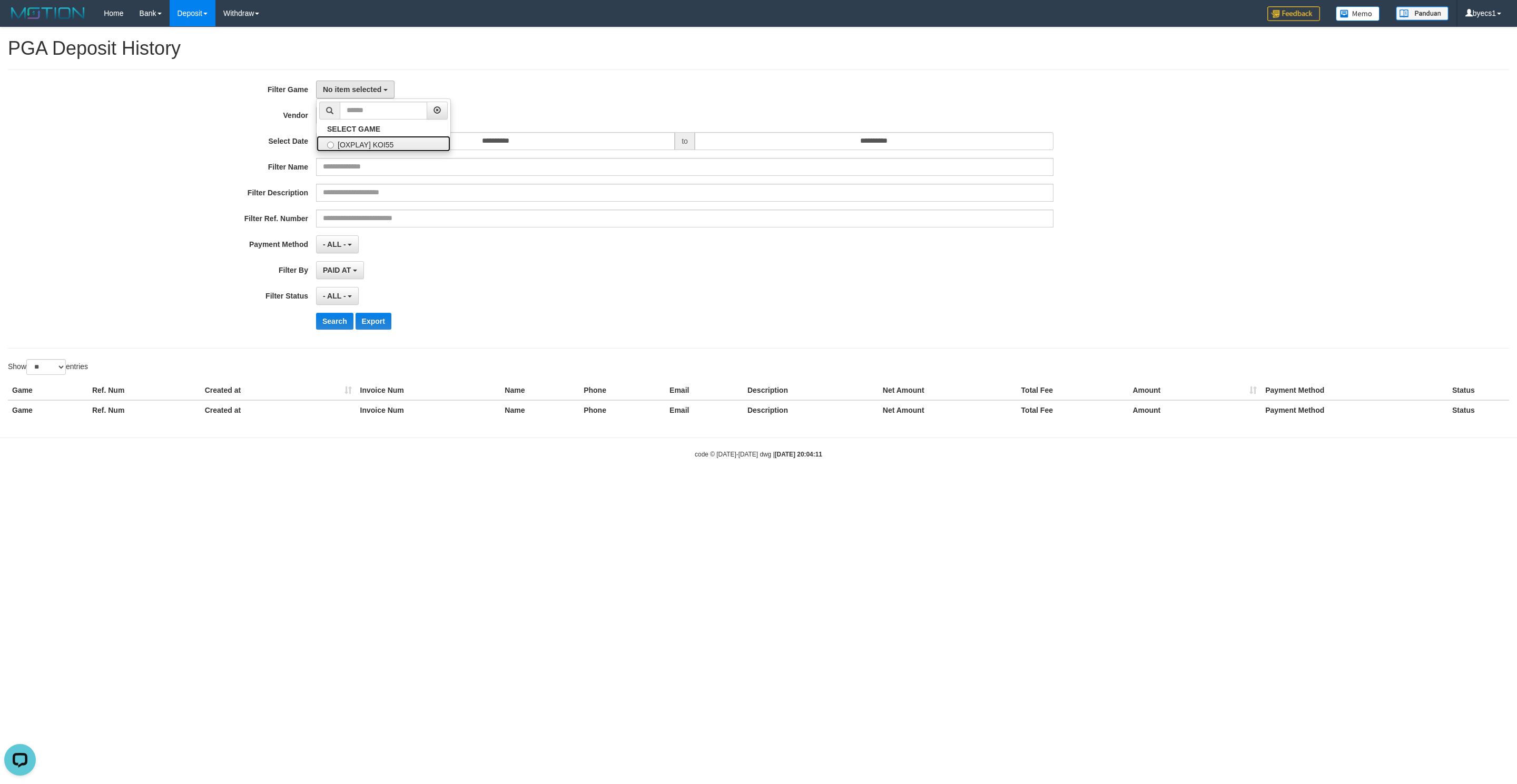
click at [373, 144] on label "[OXPLAY] KOI55" at bounding box center [384, 144] width 134 height 16
select select "****"
click at [373, 114] on span "- Default Vendor -" at bounding box center [353, 115] width 61 height 9
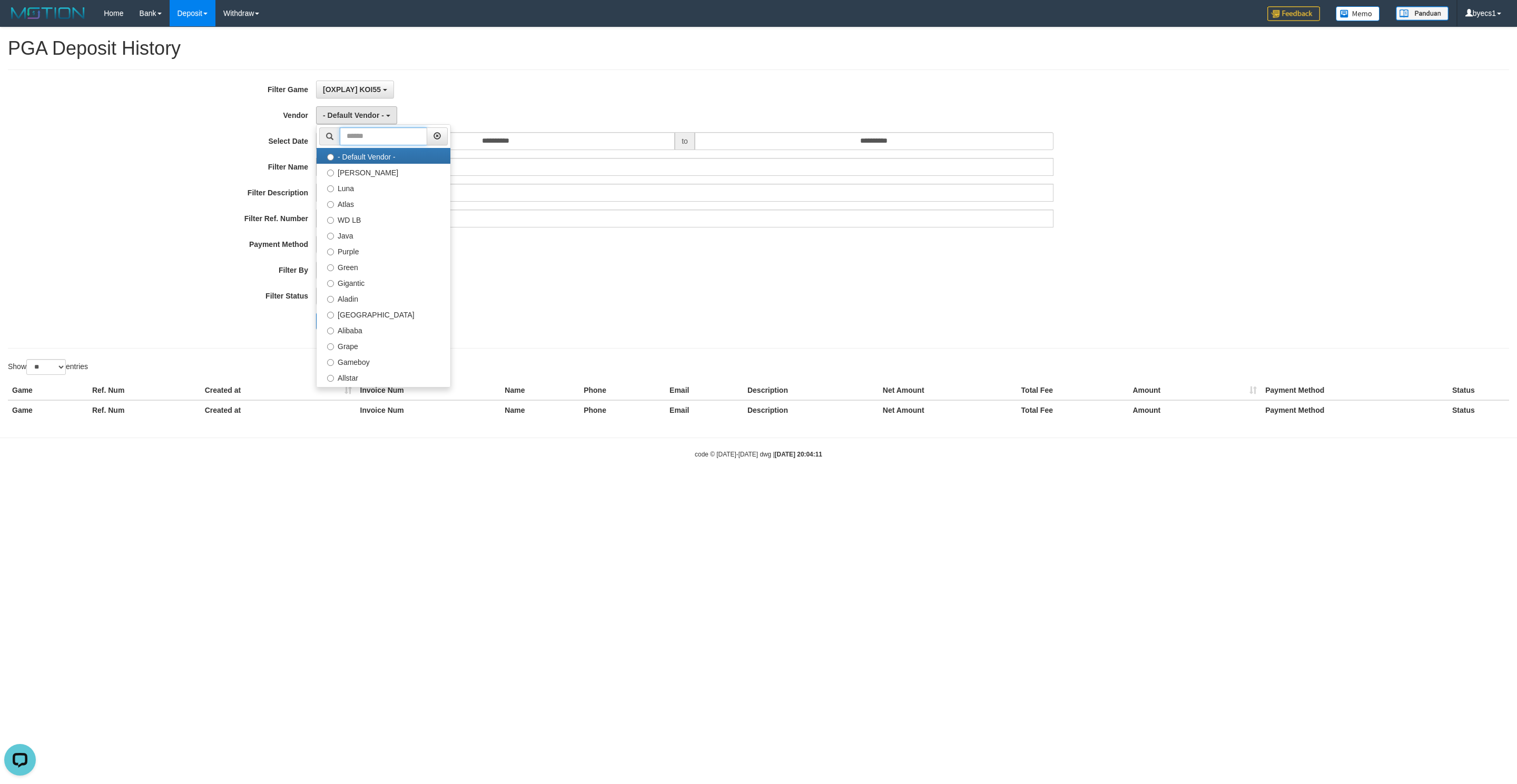
click at [386, 130] on input "text" at bounding box center [384, 136] width 88 height 18
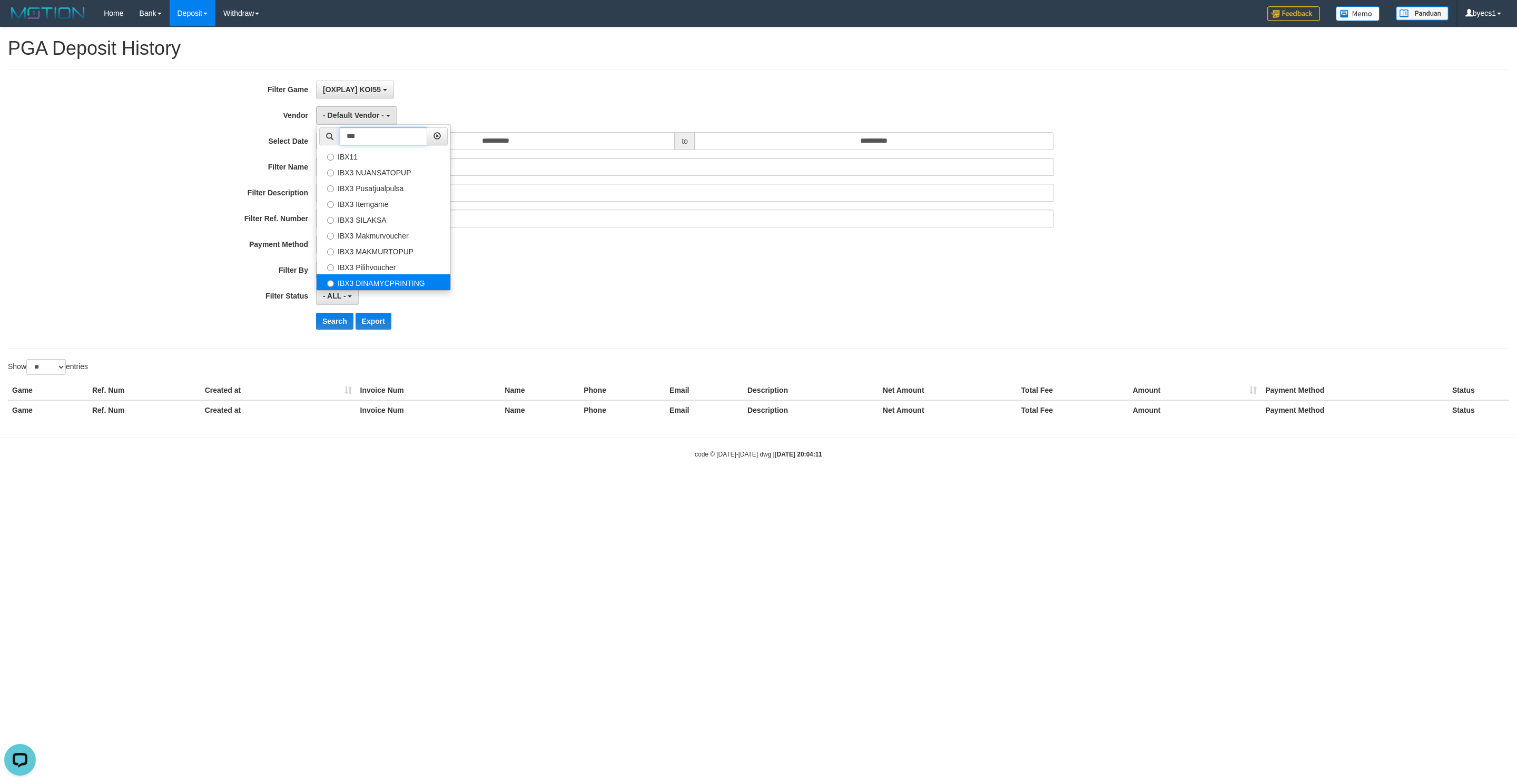
type input "***"
drag, startPoint x: 395, startPoint y: 287, endPoint x: 381, endPoint y: 294, distance: 15.7
click at [395, 287] on label "IBX3 DINAMYCPRINTING" at bounding box center [384, 282] width 134 height 16
select select "**********"
click at [337, 323] on button "Search" at bounding box center [335, 321] width 37 height 17
